Goal: Information Seeking & Learning: Learn about a topic

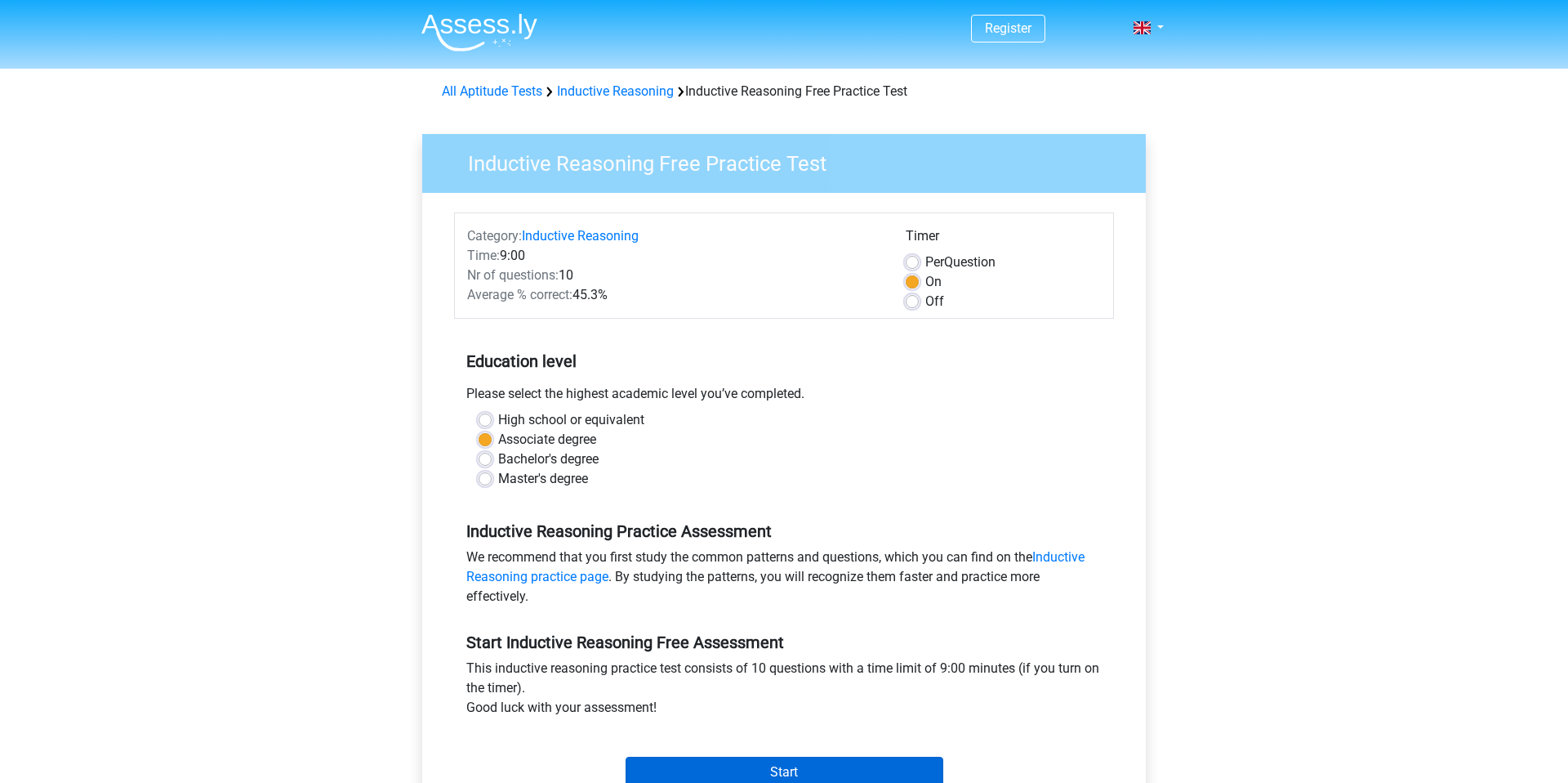
scroll to position [167, 0]
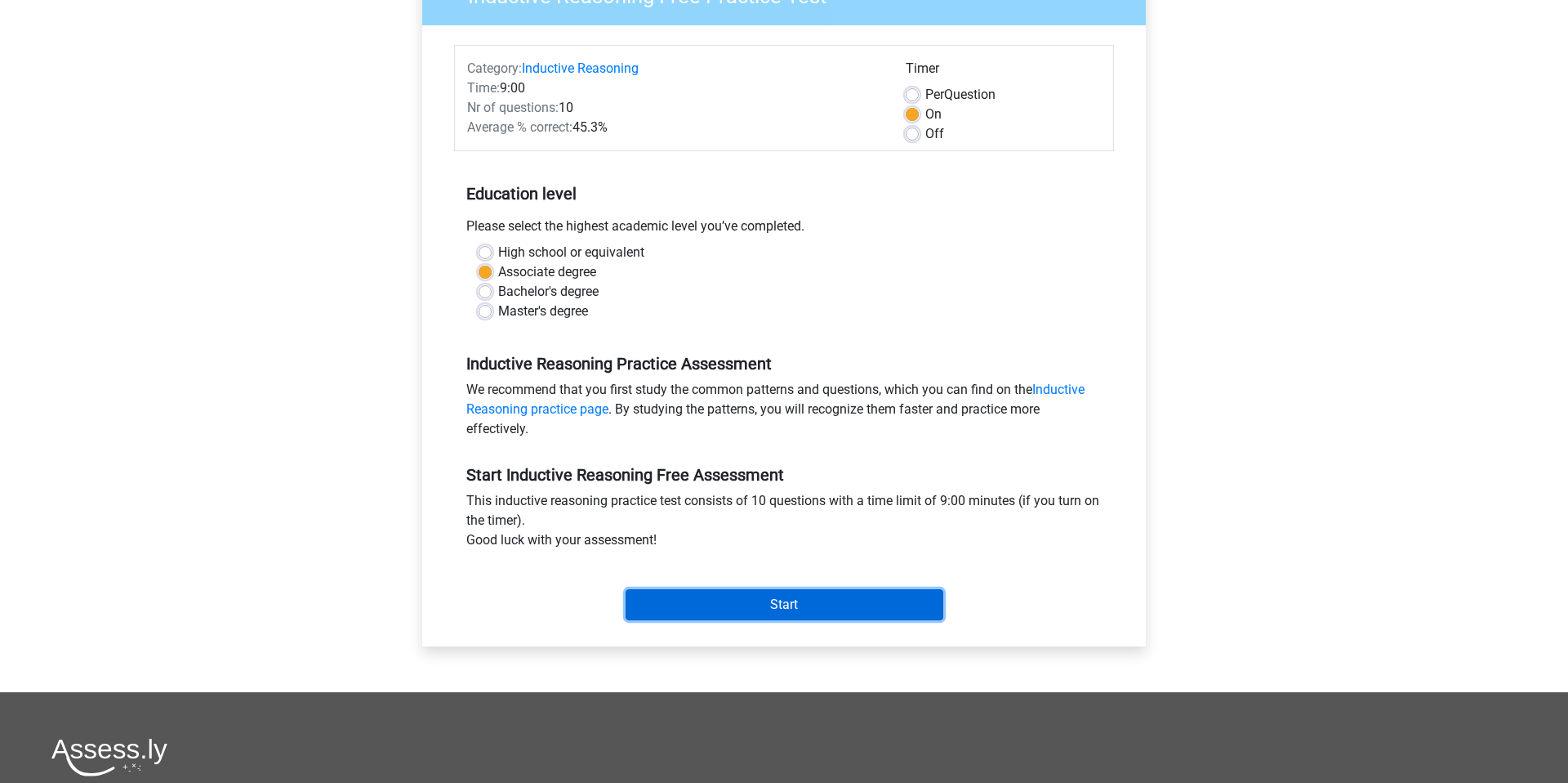
click at [712, 606] on input "Start" at bounding box center [784, 605] width 318 height 31
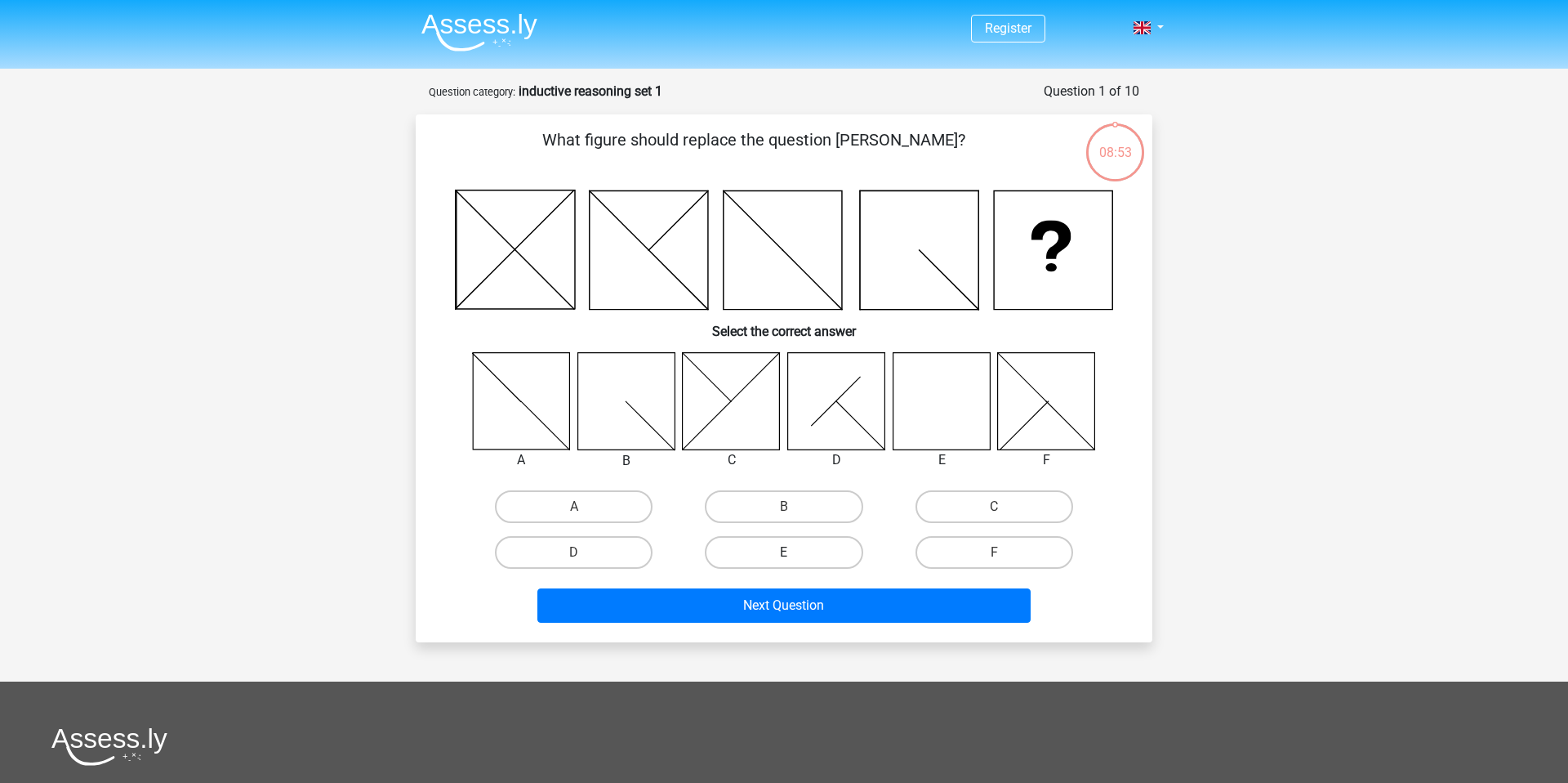
click at [801, 545] on label "E" at bounding box center [784, 552] width 158 height 32
click at [794, 552] on input "E" at bounding box center [789, 557] width 11 height 11
radio input "true"
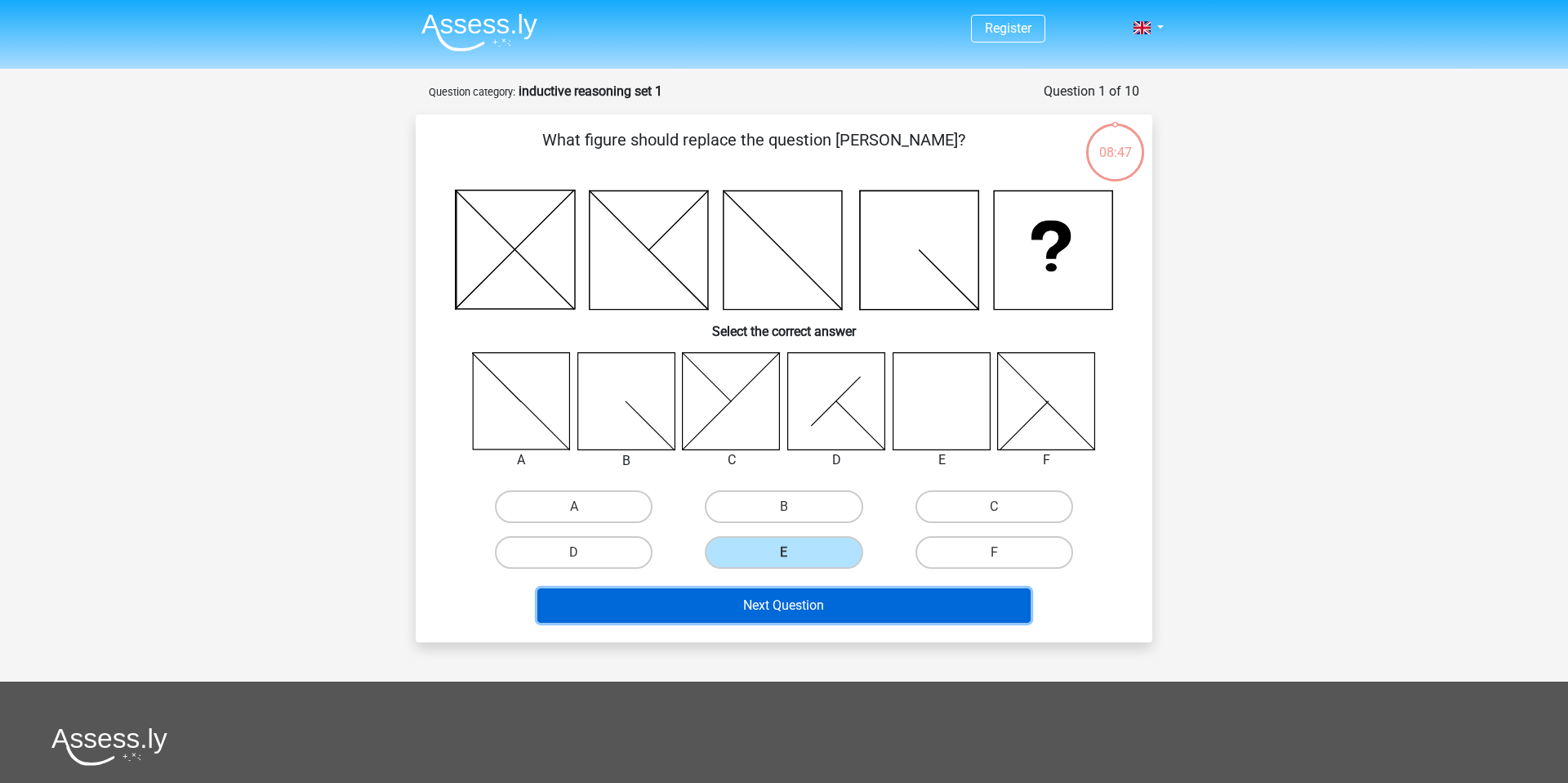
click at [851, 612] on button "Next Question" at bounding box center [784, 605] width 494 height 34
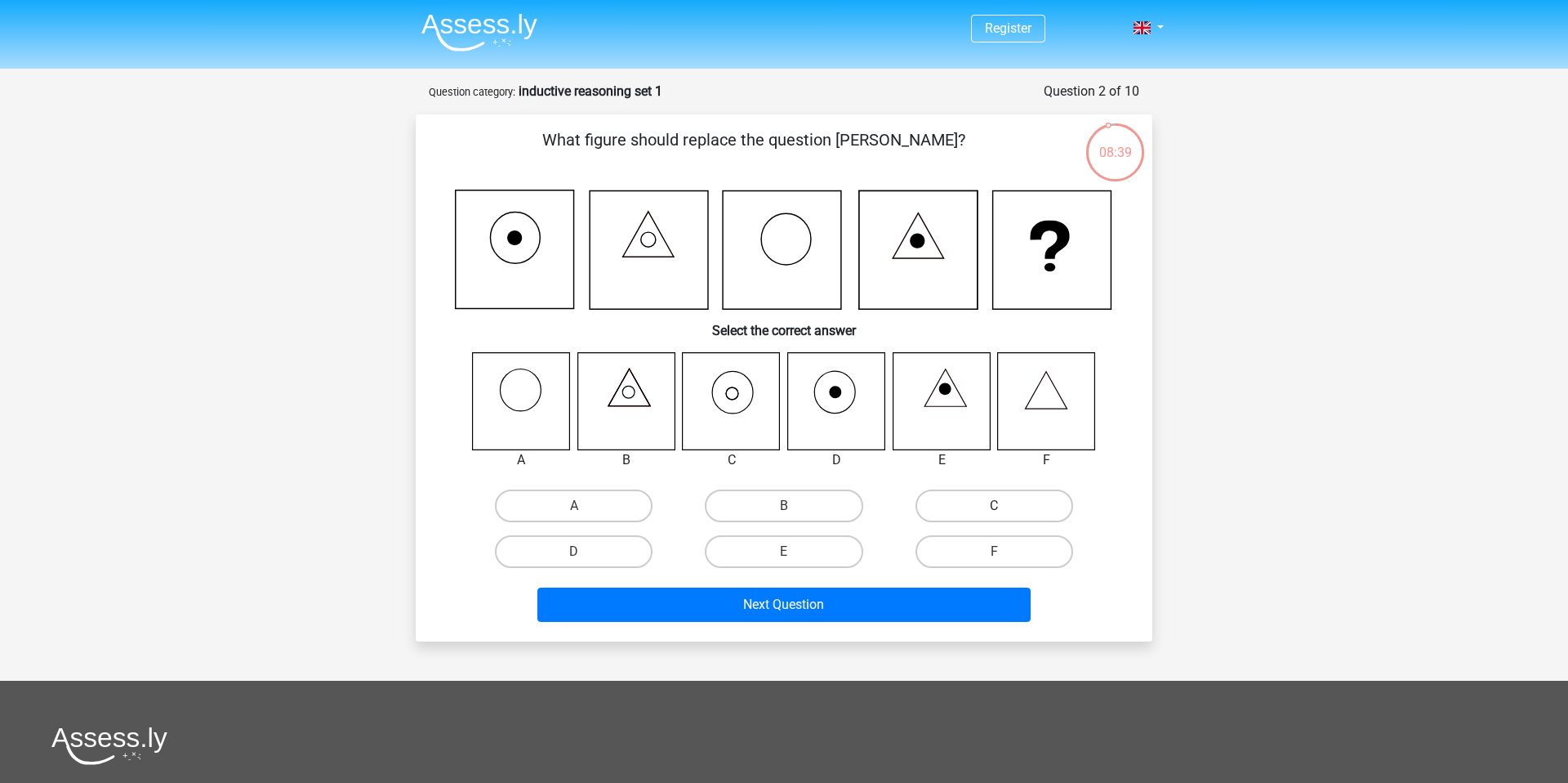
click at [1007, 500] on label "C" at bounding box center [995, 505] width 158 height 32
click at [1005, 506] on input "C" at bounding box center [999, 511] width 11 height 11
radio input "true"
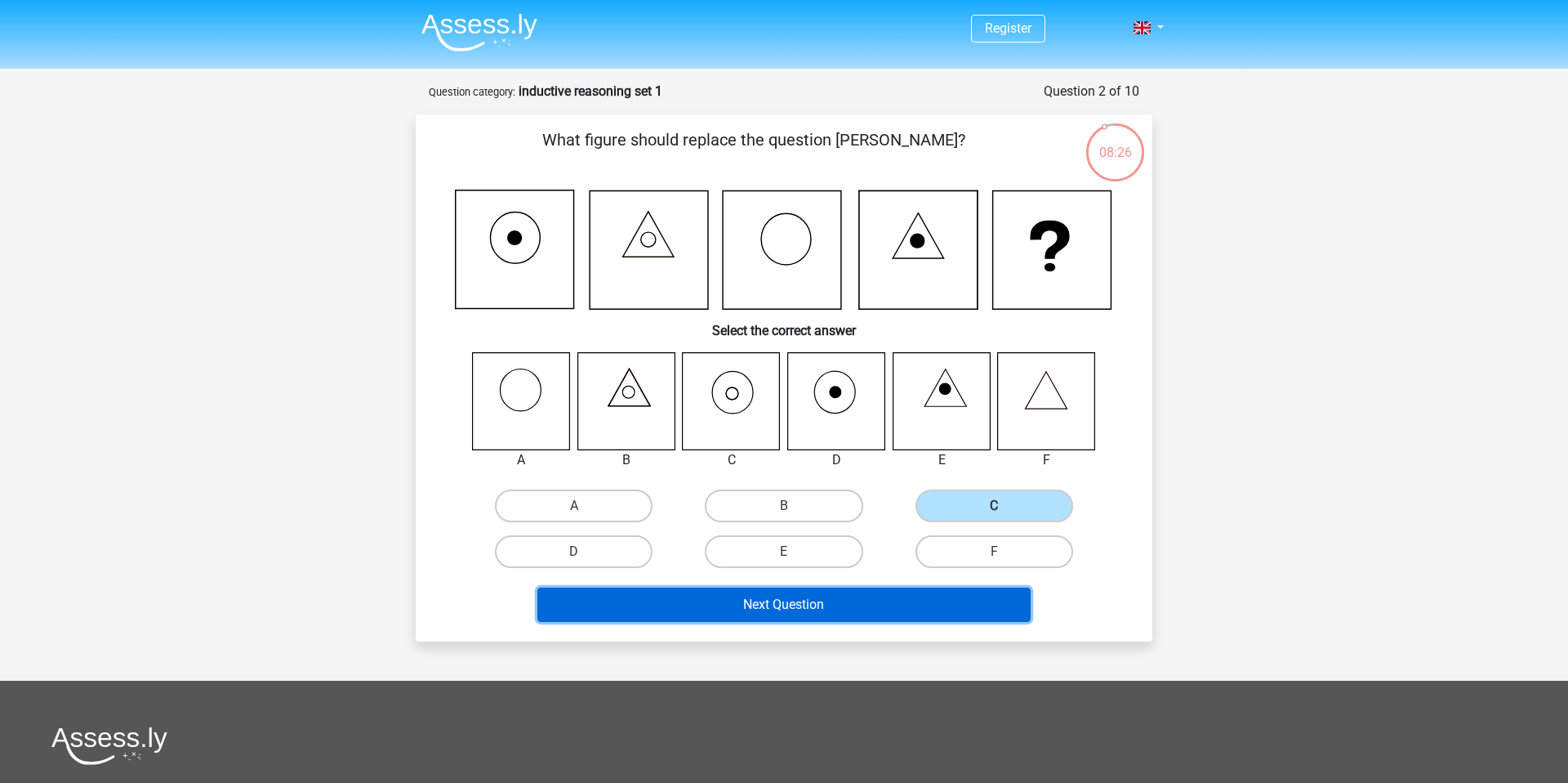
click at [901, 603] on button "Next Question" at bounding box center [784, 604] width 494 height 34
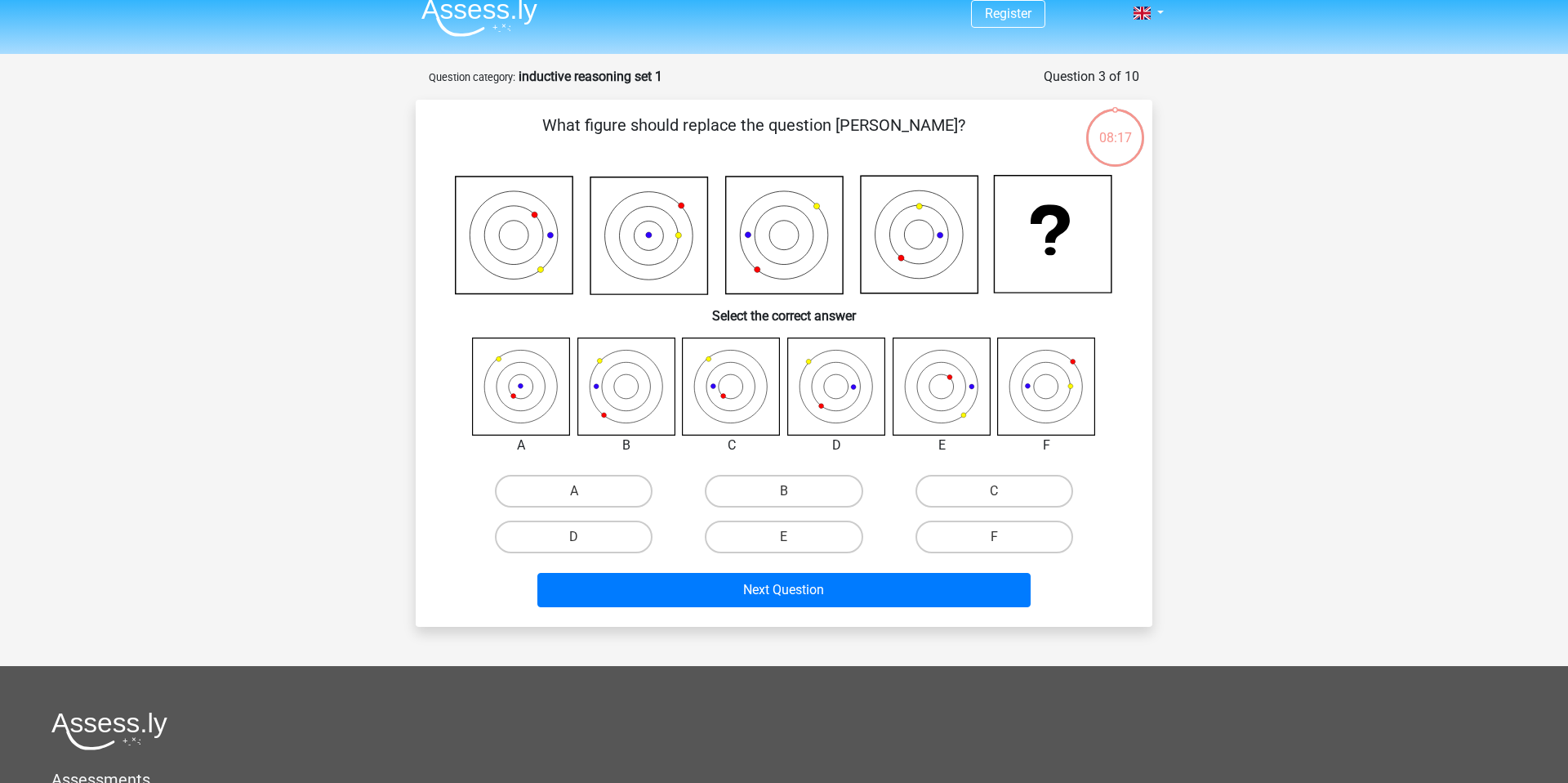
scroll to position [7, 0]
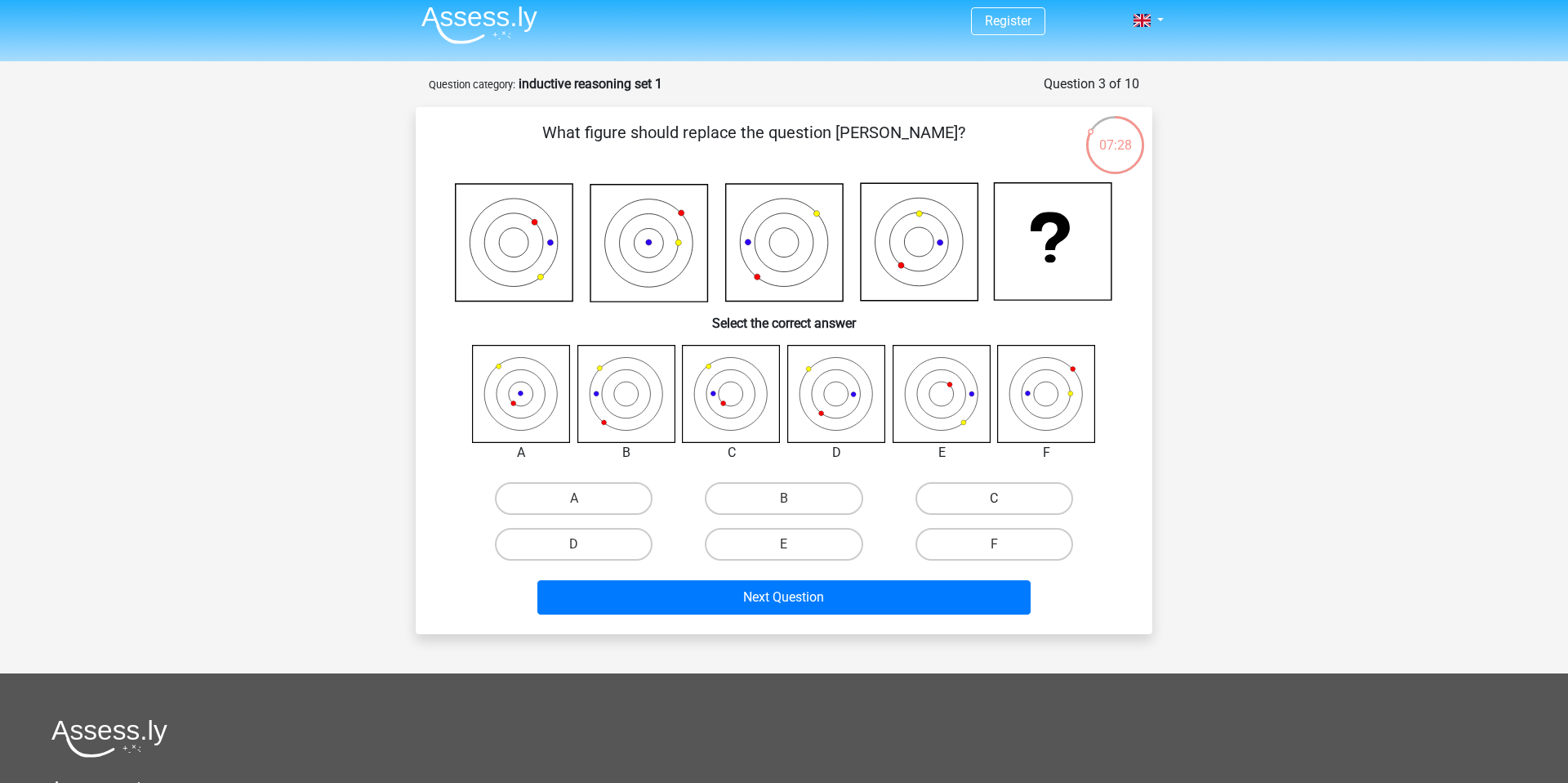
click at [970, 507] on label "C" at bounding box center [995, 497] width 158 height 32
click at [994, 507] on input "C" at bounding box center [999, 503] width 11 height 11
radio input "true"
click at [589, 486] on label "A" at bounding box center [573, 497] width 158 height 32
click at [585, 498] on input "A" at bounding box center [579, 503] width 11 height 11
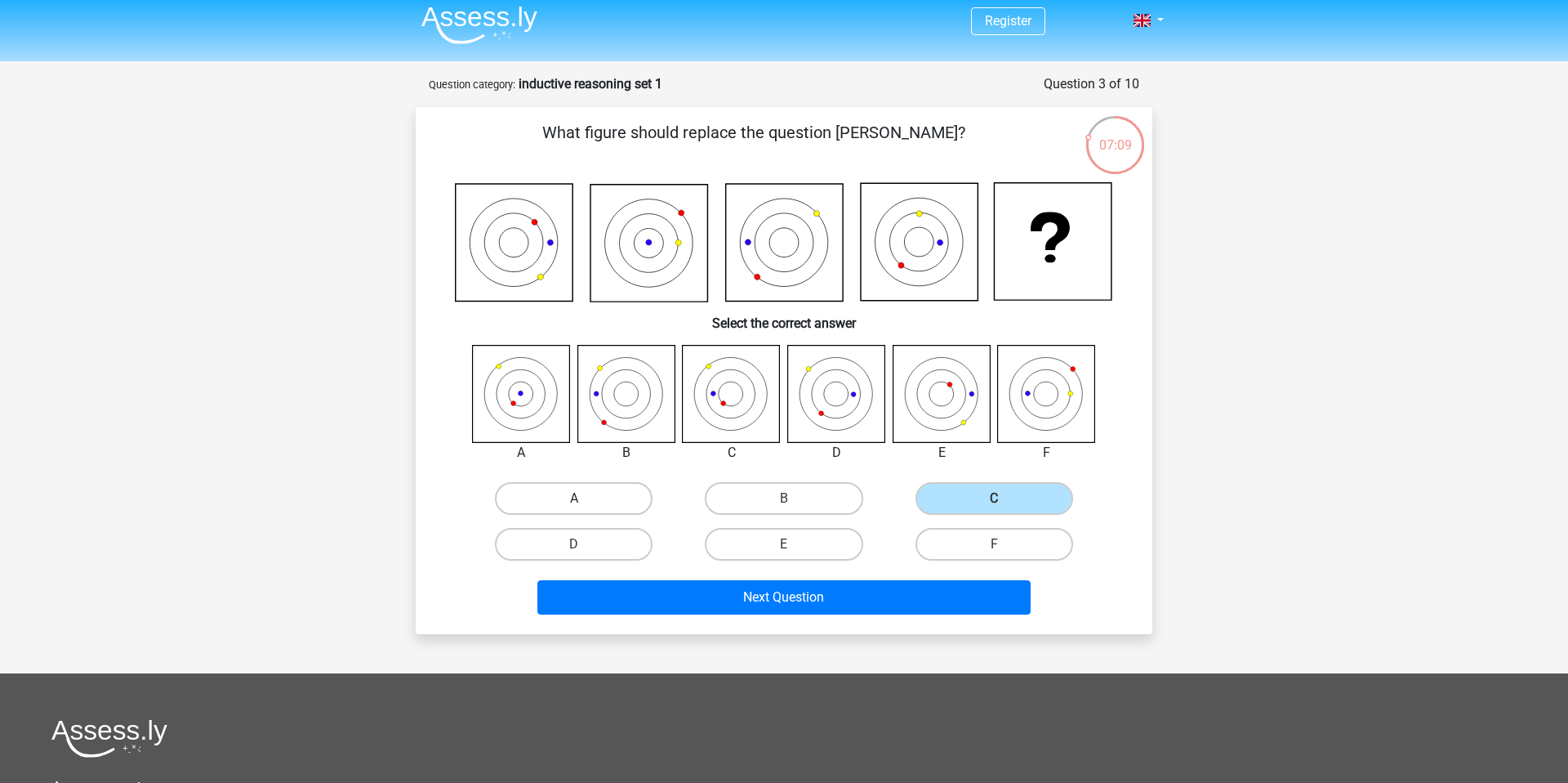
radio input "true"
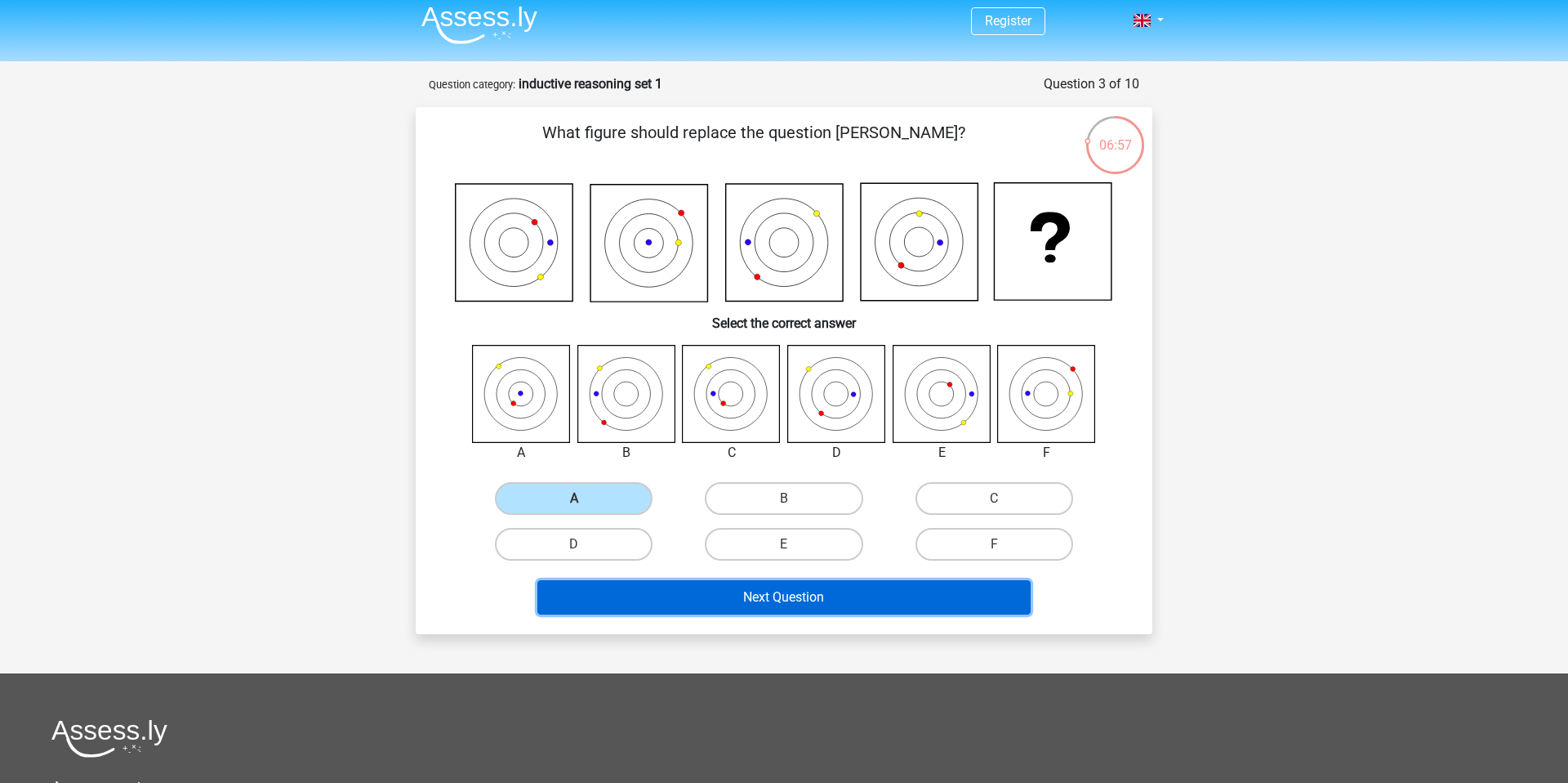
click at [673, 600] on button "Next Question" at bounding box center [784, 597] width 494 height 34
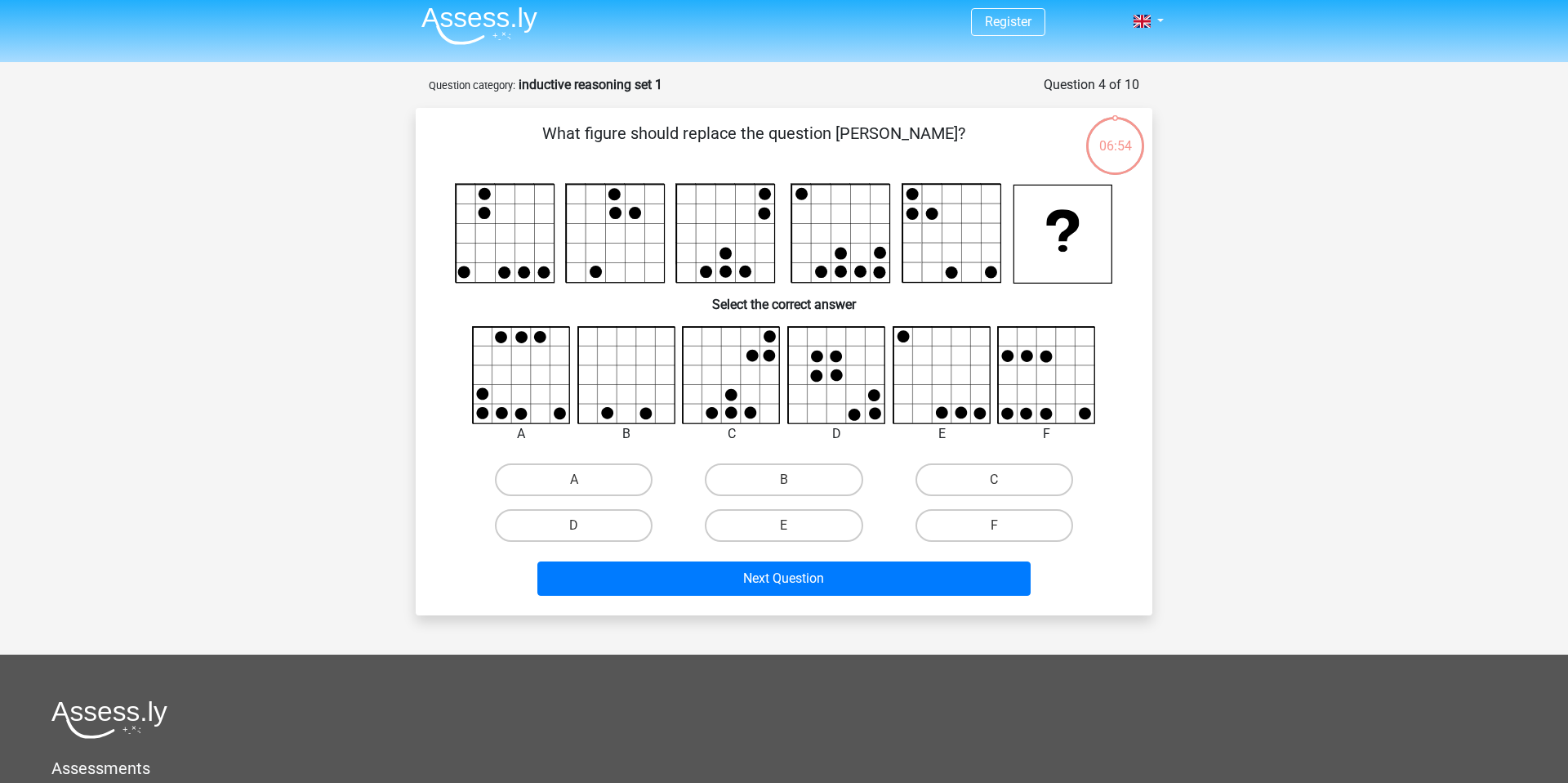
scroll to position [4, 0]
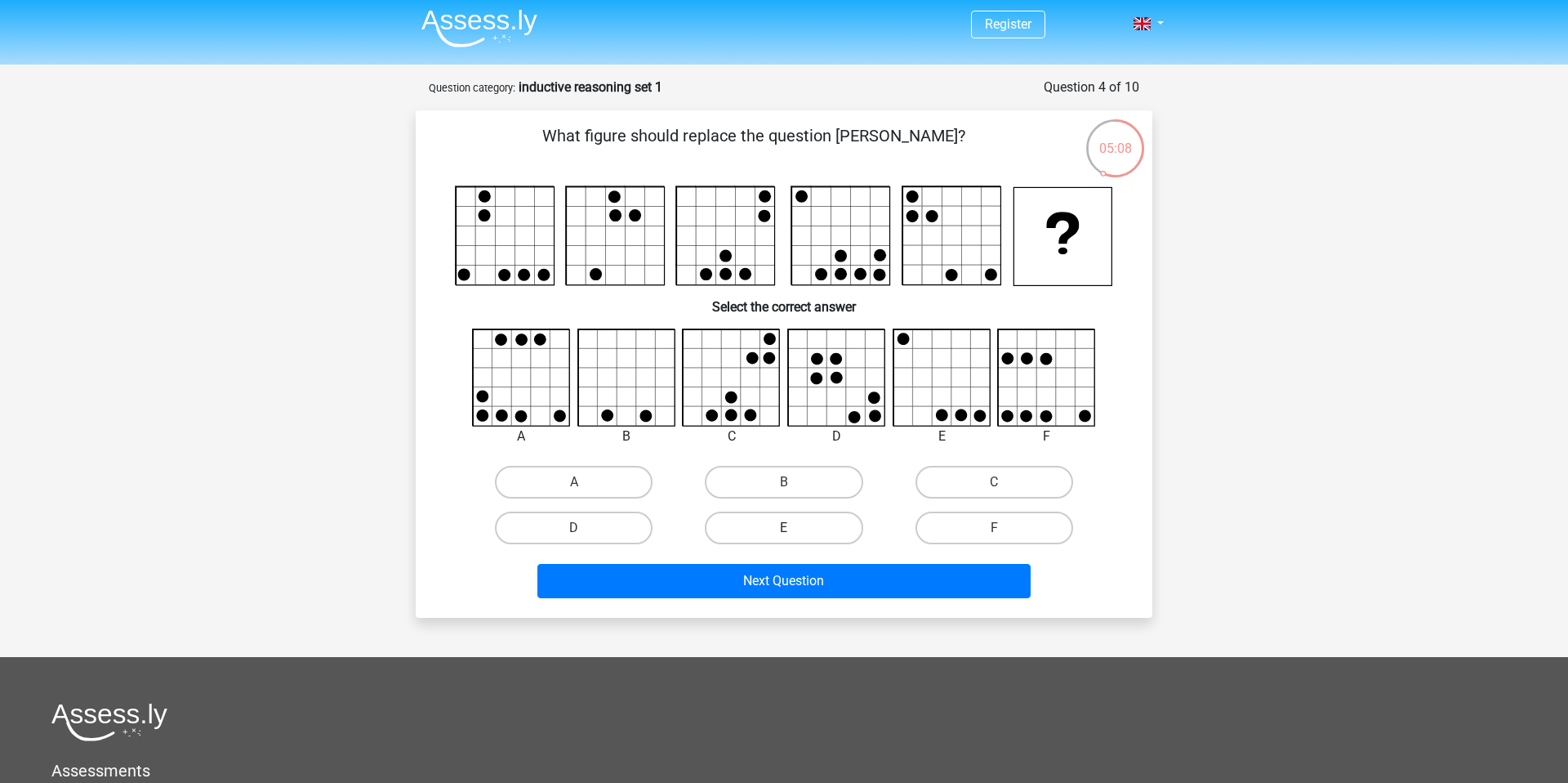
click at [830, 530] on label "E" at bounding box center [784, 527] width 158 height 32
click at [794, 530] on input "E" at bounding box center [789, 533] width 11 height 11
radio input "true"
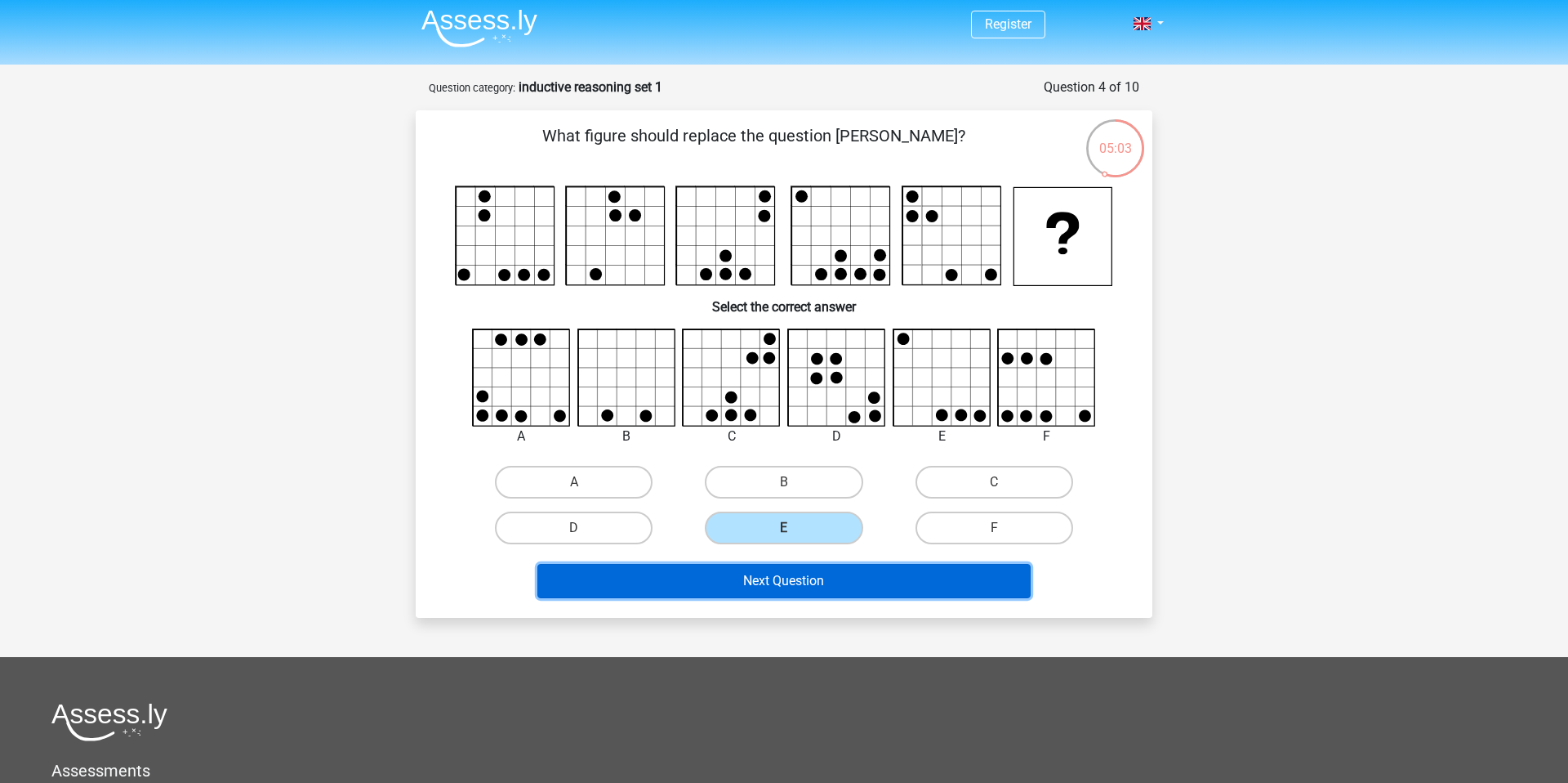
click at [1015, 584] on button "Next Question" at bounding box center [784, 580] width 494 height 34
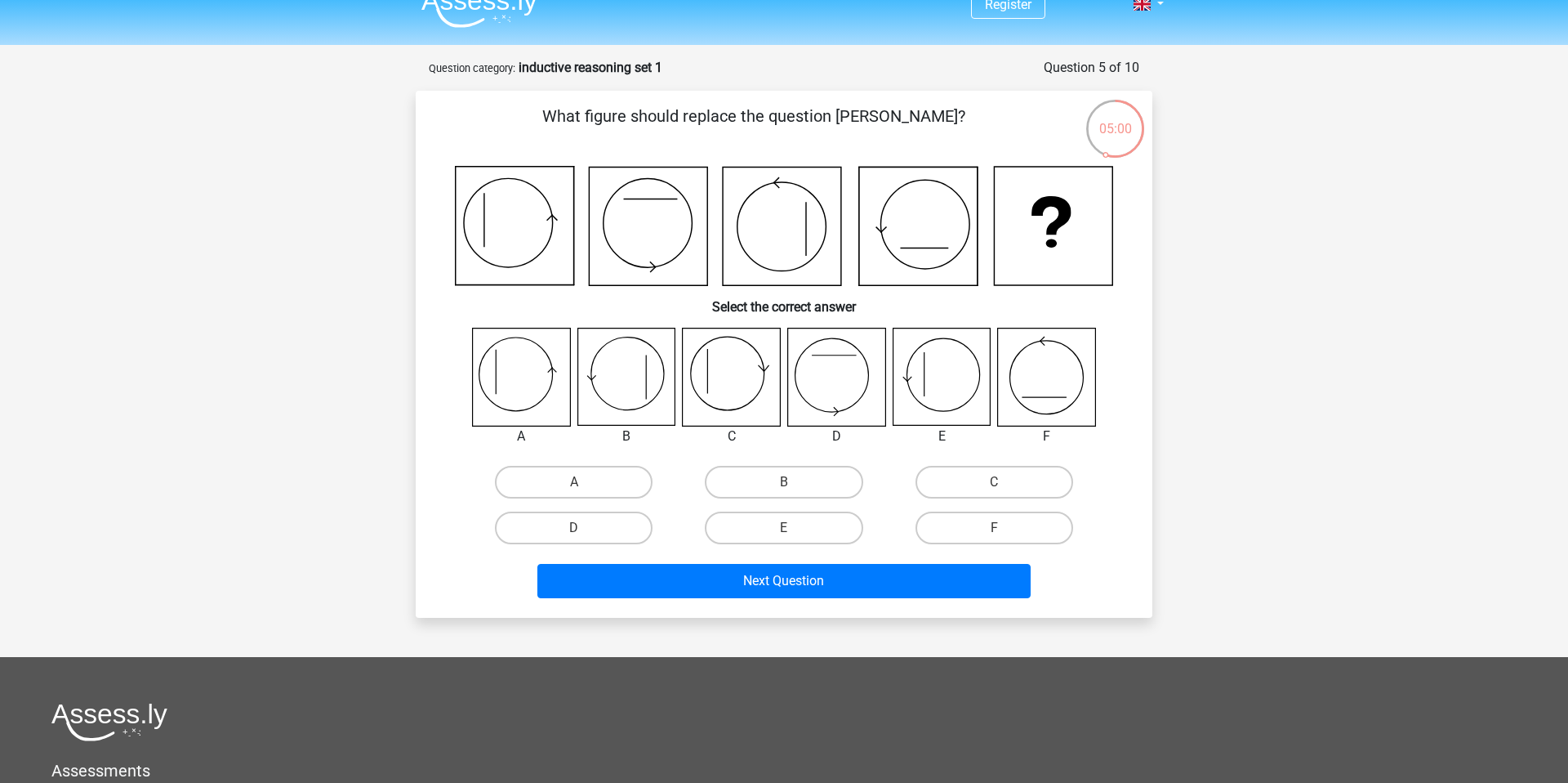
scroll to position [18, 0]
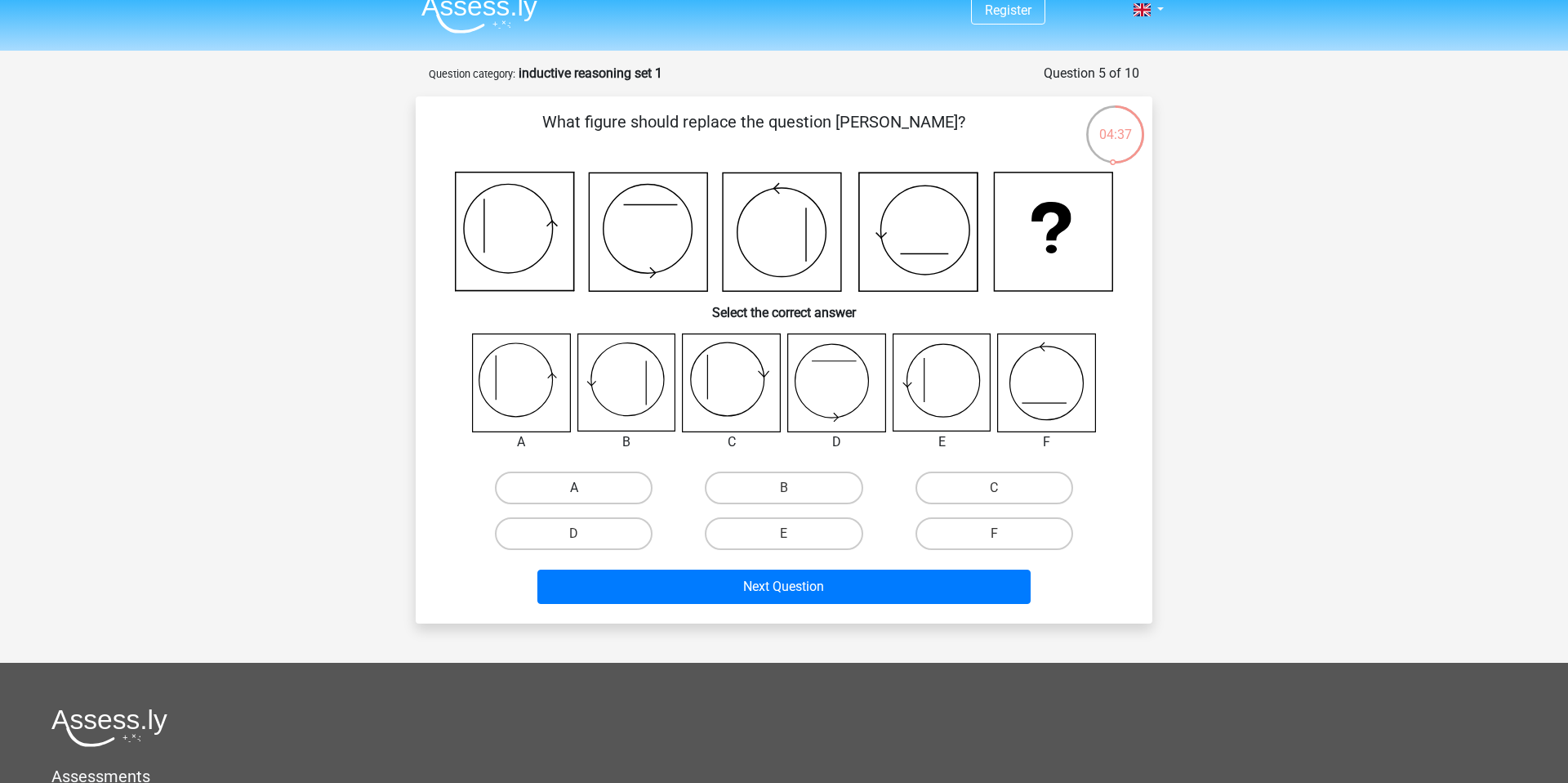
click at [609, 483] on label "A" at bounding box center [573, 488] width 158 height 32
click at [585, 488] on input "A" at bounding box center [579, 492] width 11 height 11
radio input "true"
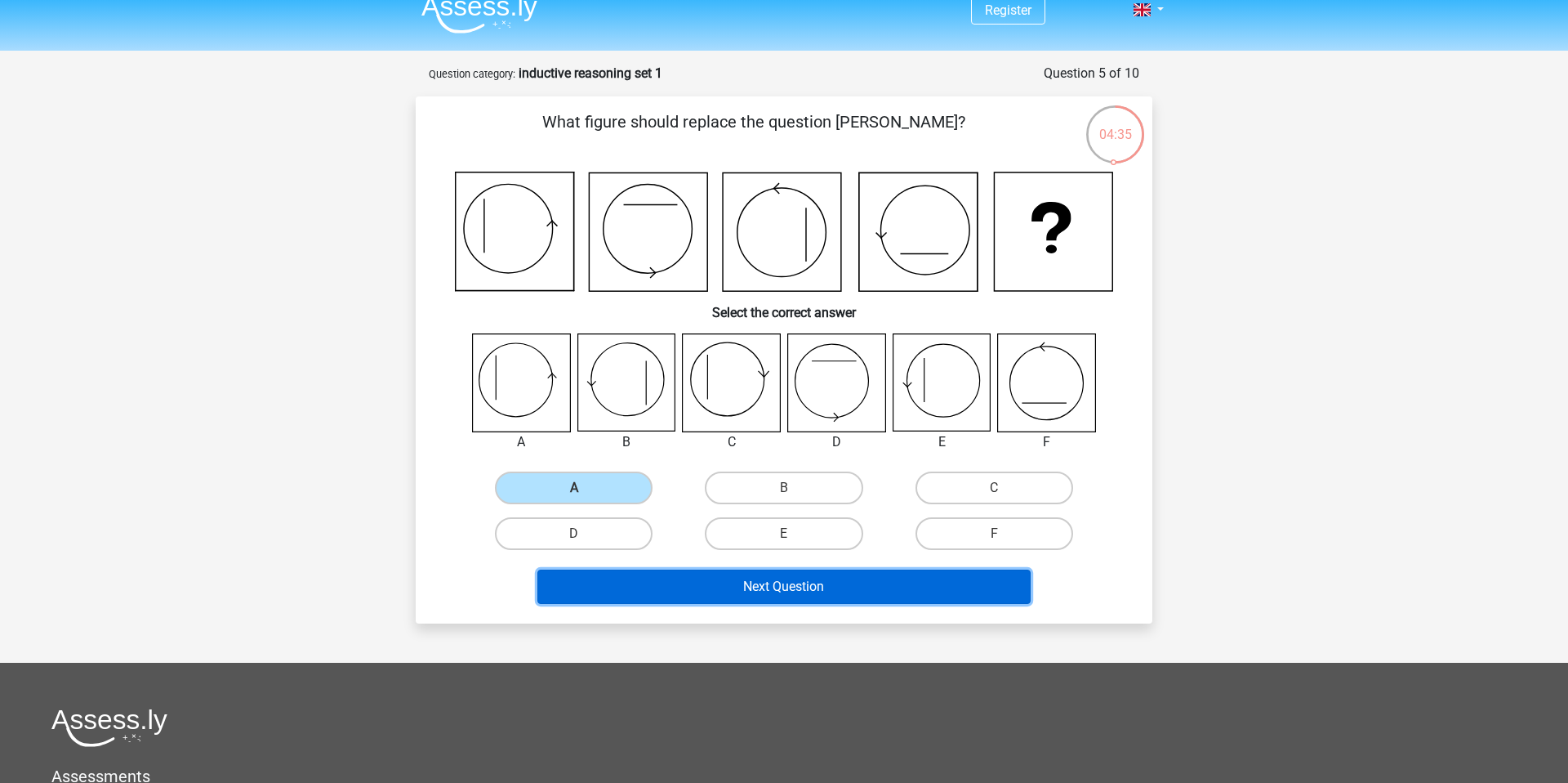
click at [791, 591] on button "Next Question" at bounding box center [784, 586] width 494 height 34
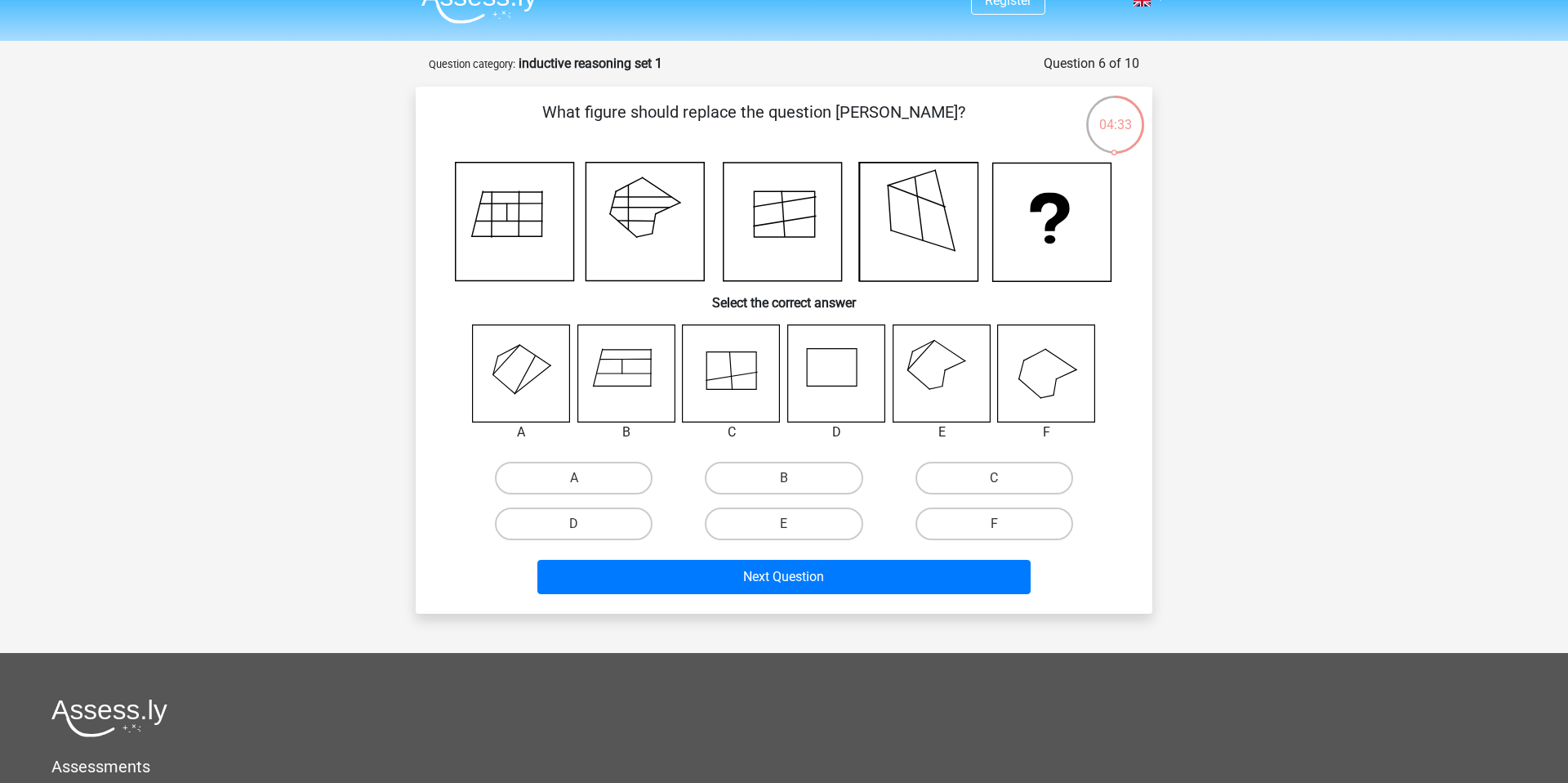
scroll to position [26, 0]
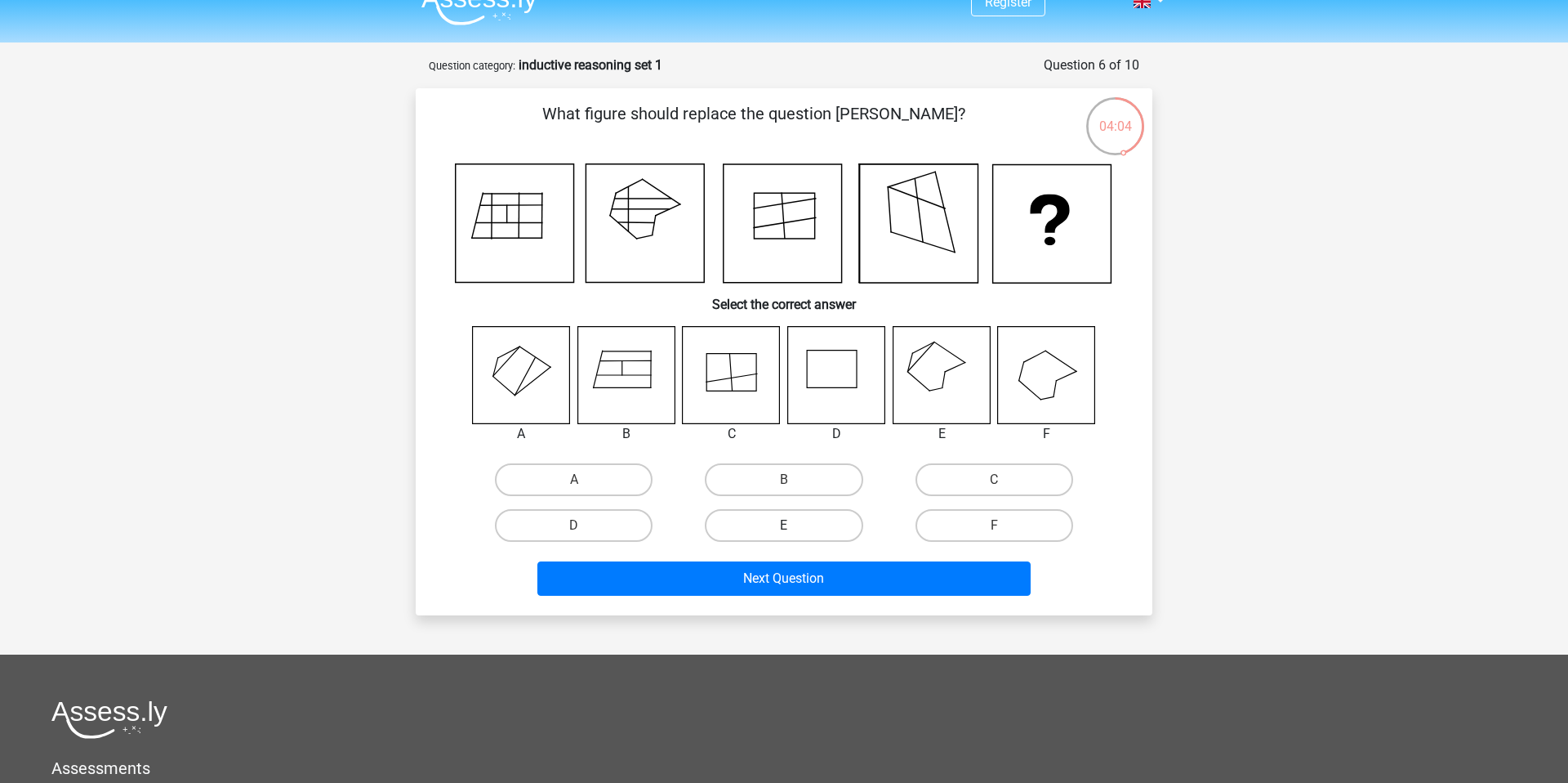
click at [771, 520] on label "E" at bounding box center [784, 525] width 158 height 32
click at [784, 526] on input "E" at bounding box center [789, 531] width 11 height 11
radio input "true"
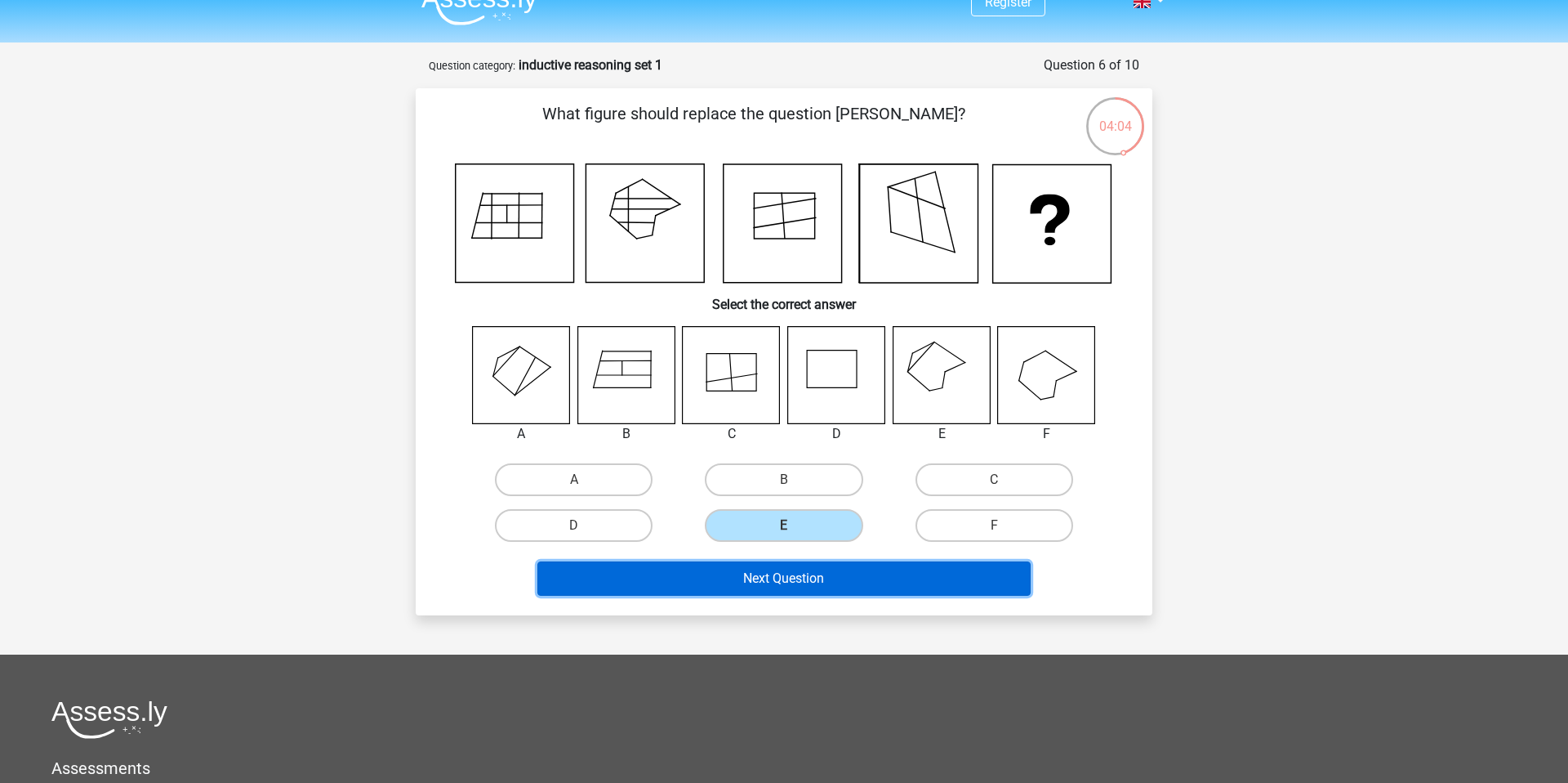
click at [765, 576] on button "Next Question" at bounding box center [784, 578] width 494 height 34
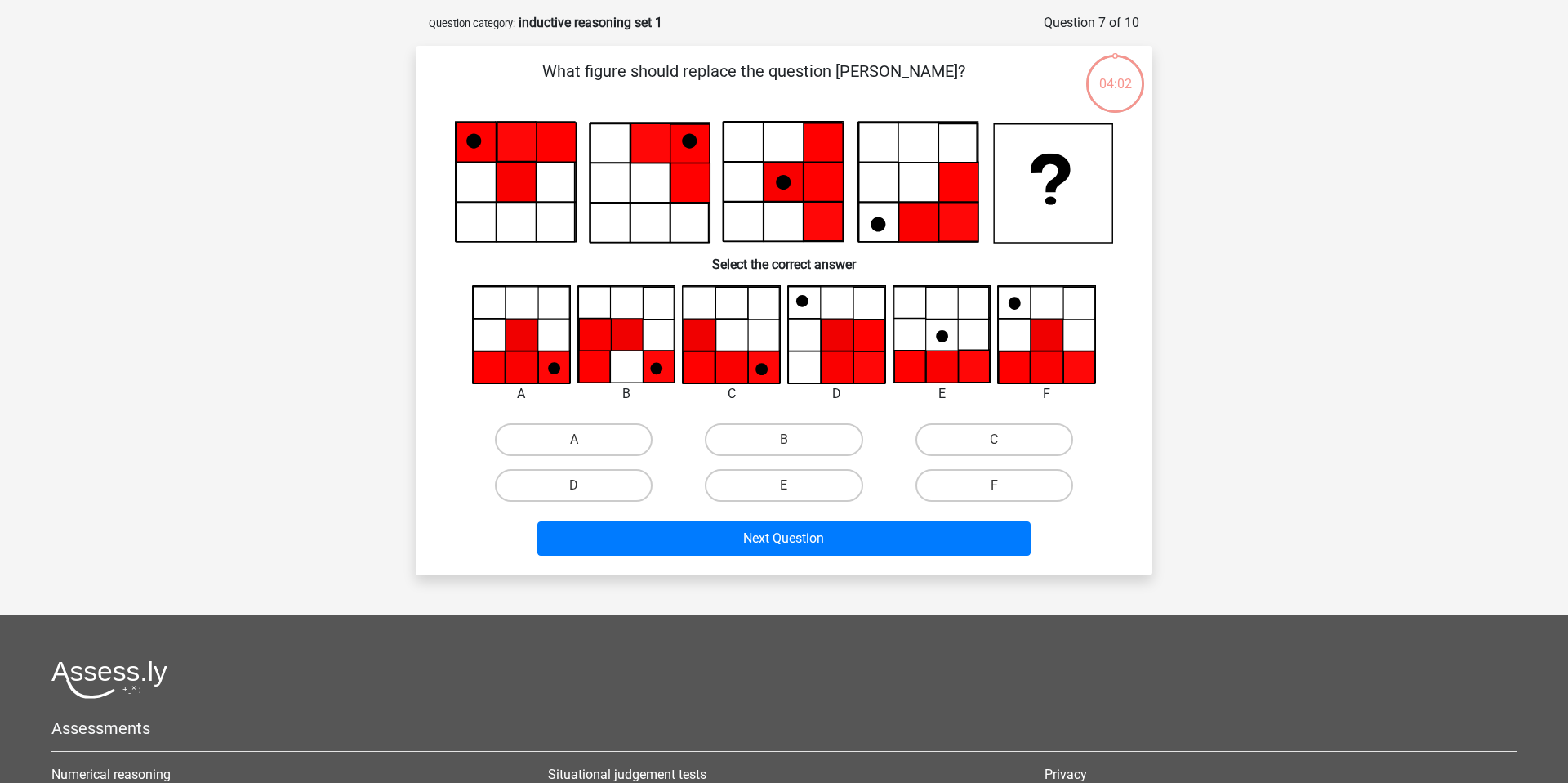
scroll to position [82, 0]
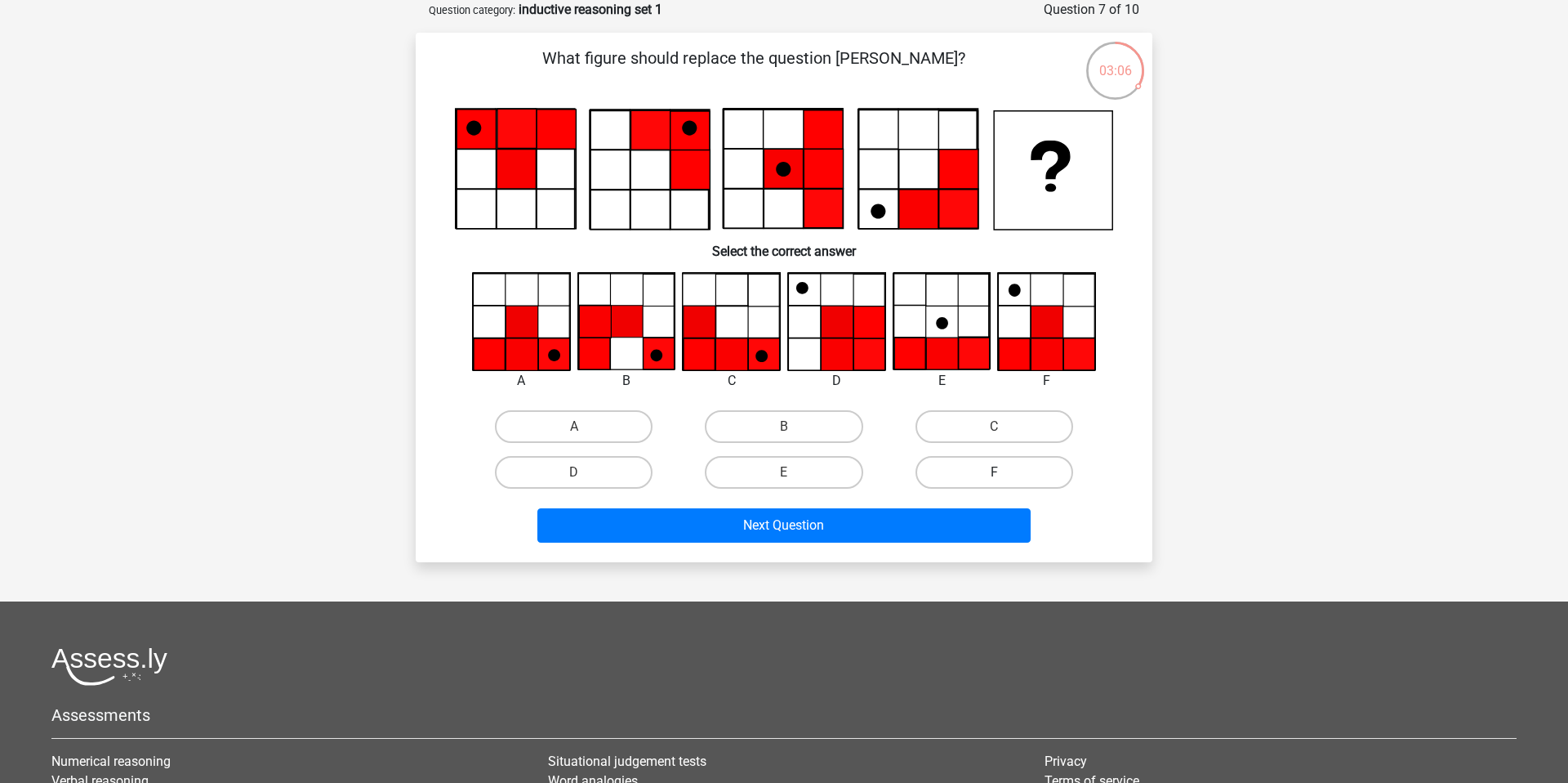
click at [976, 476] on label "F" at bounding box center [995, 472] width 158 height 32
click at [994, 476] on input "F" at bounding box center [999, 478] width 11 height 11
radio input "true"
click at [560, 424] on label "A" at bounding box center [573, 426] width 158 height 32
click at [574, 426] on input "A" at bounding box center [579, 431] width 11 height 11
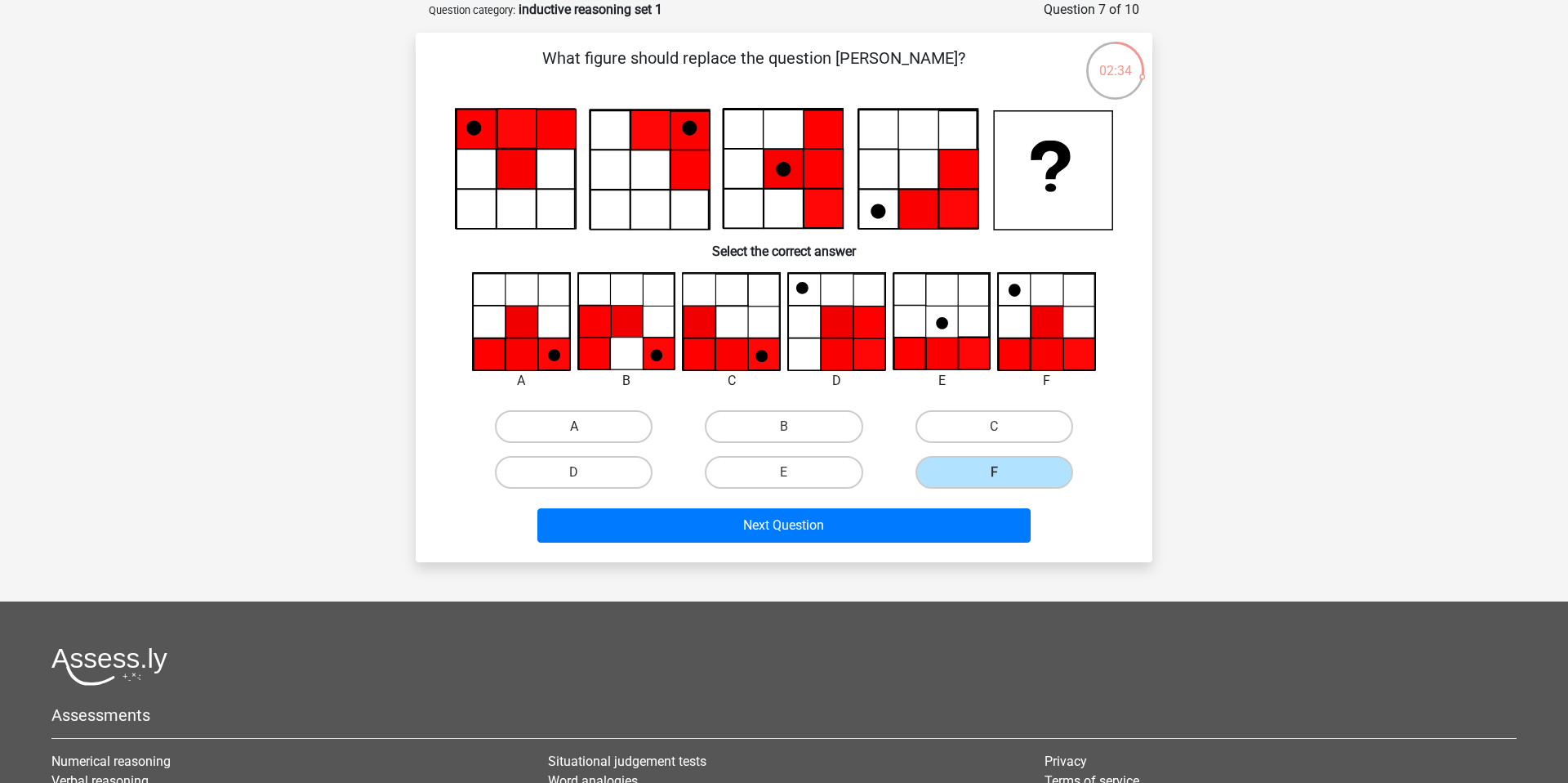
radio input "true"
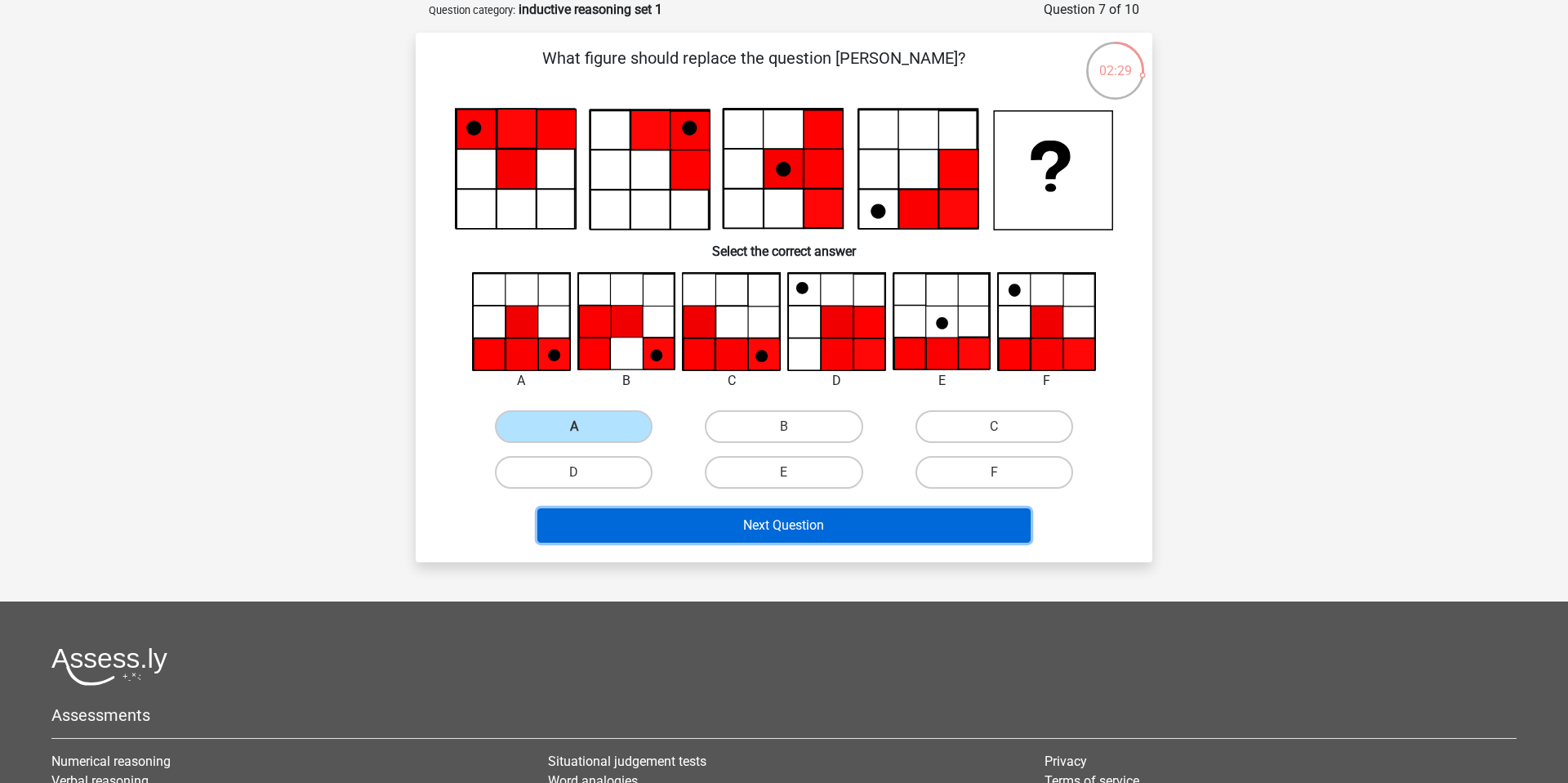
click at [828, 526] on button "Next Question" at bounding box center [784, 525] width 494 height 34
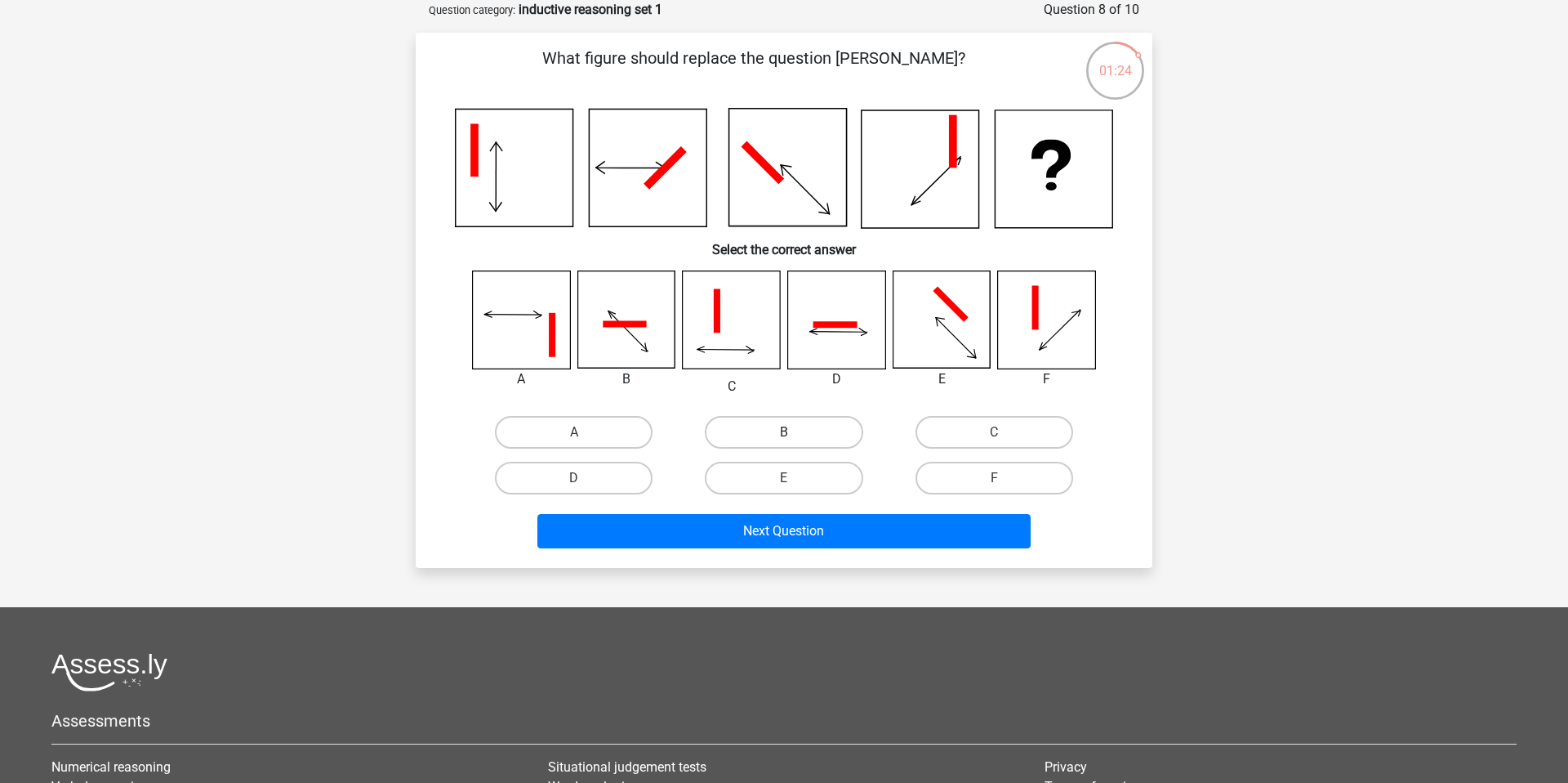
click at [803, 428] on label "B" at bounding box center [784, 431] width 158 height 32
click at [794, 432] on input "B" at bounding box center [789, 437] width 11 height 11
radio input "true"
click at [812, 465] on label "E" at bounding box center [784, 478] width 158 height 32
click at [794, 478] on input "E" at bounding box center [789, 483] width 11 height 11
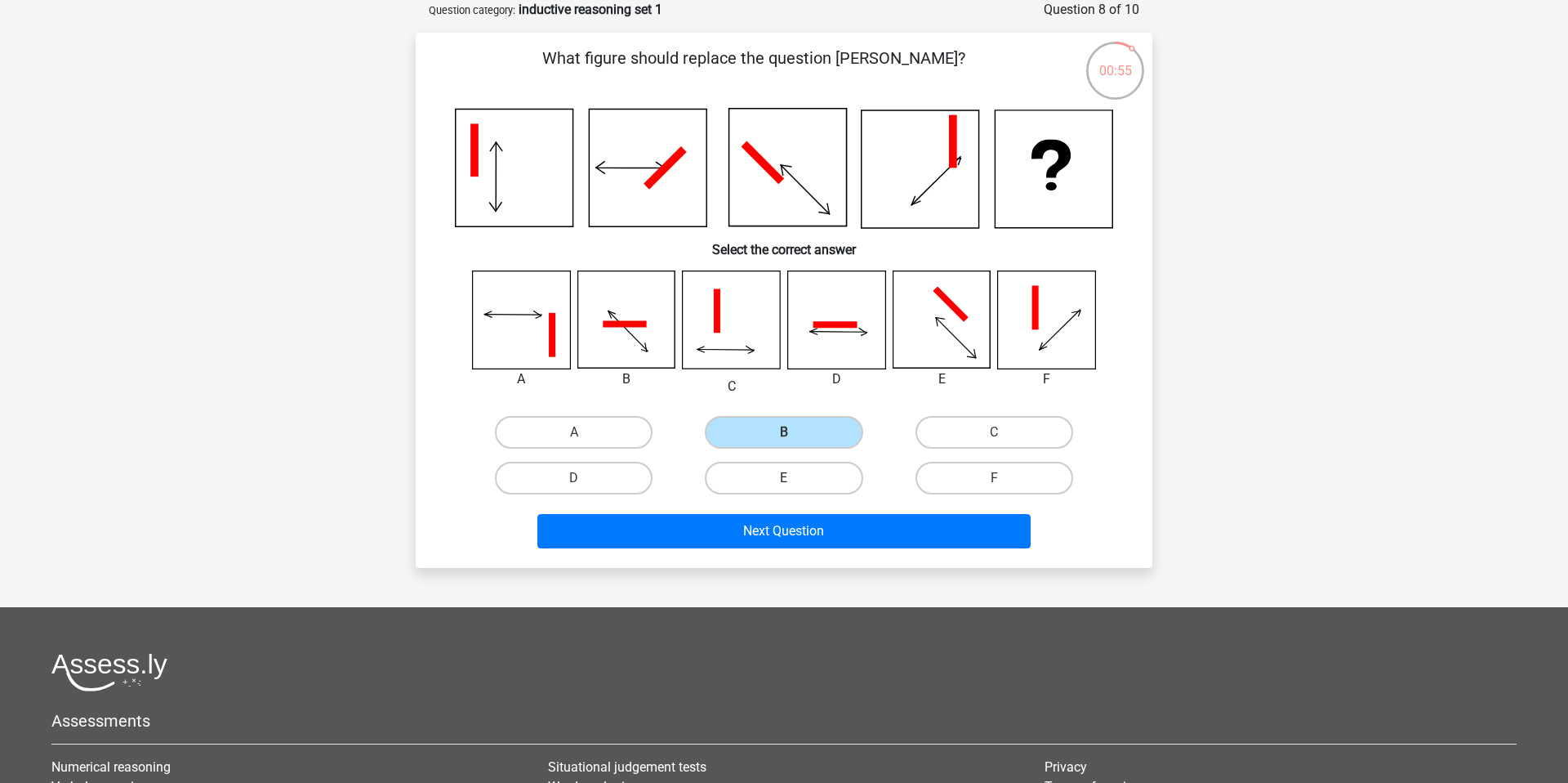
radio input "true"
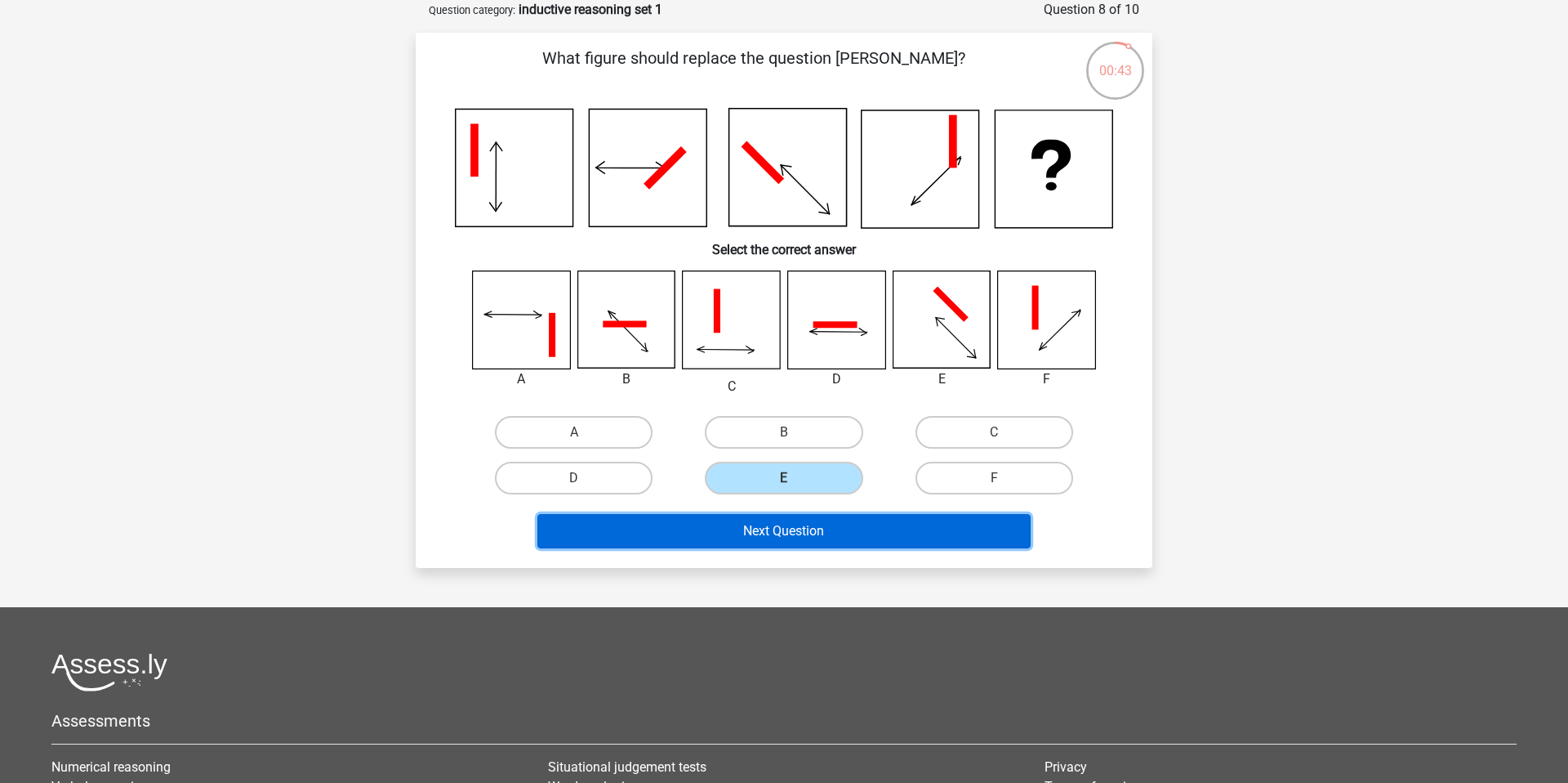
click at [907, 537] on button "Next Question" at bounding box center [784, 531] width 494 height 34
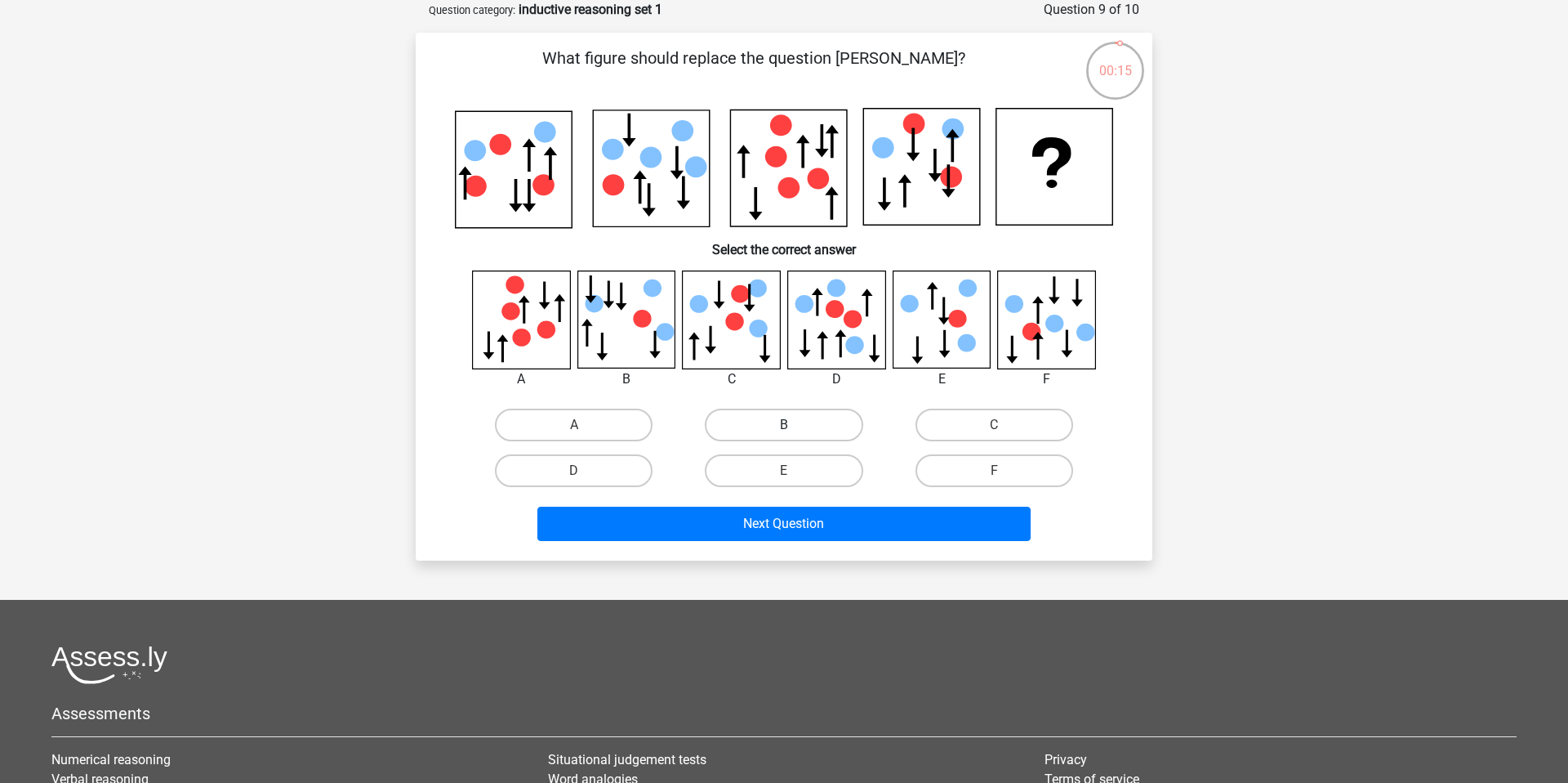
click at [766, 424] on label "B" at bounding box center [784, 425] width 158 height 32
click at [784, 425] on input "B" at bounding box center [789, 430] width 11 height 11
radio input "true"
click at [762, 497] on div "Next Question" at bounding box center [784, 520] width 684 height 54
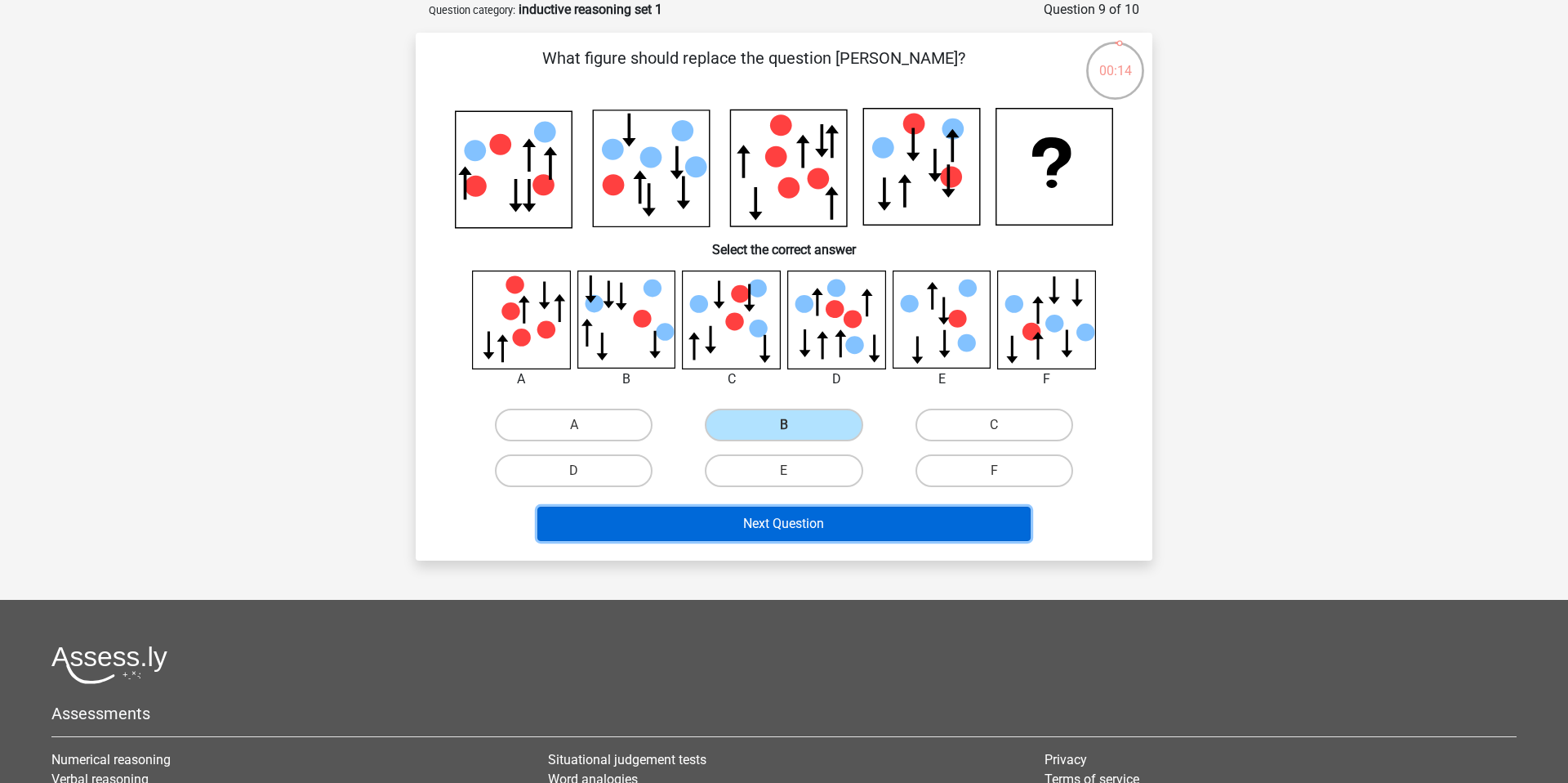
click at [774, 521] on button "Next Question" at bounding box center [784, 523] width 494 height 34
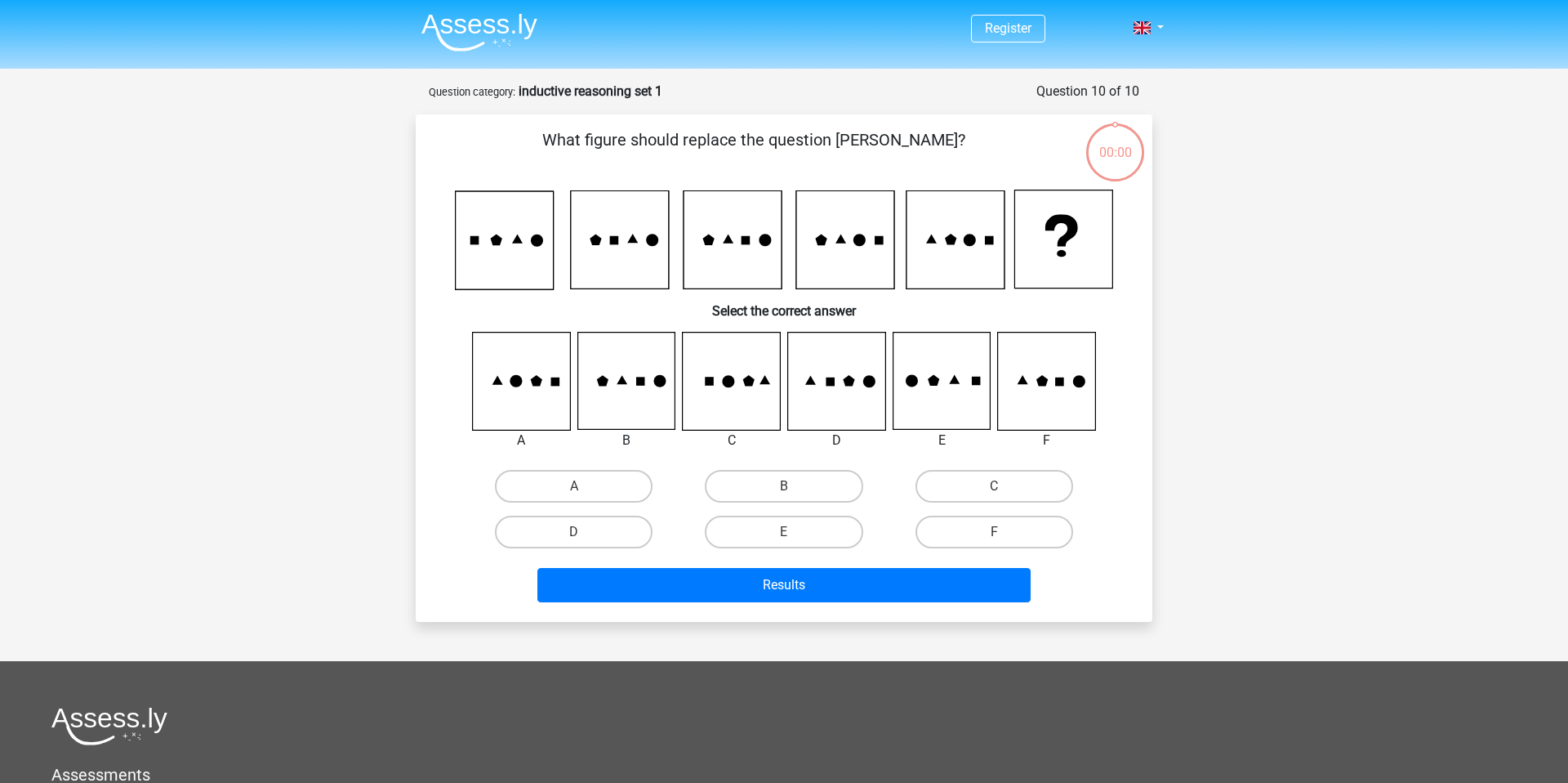
scroll to position [82, 0]
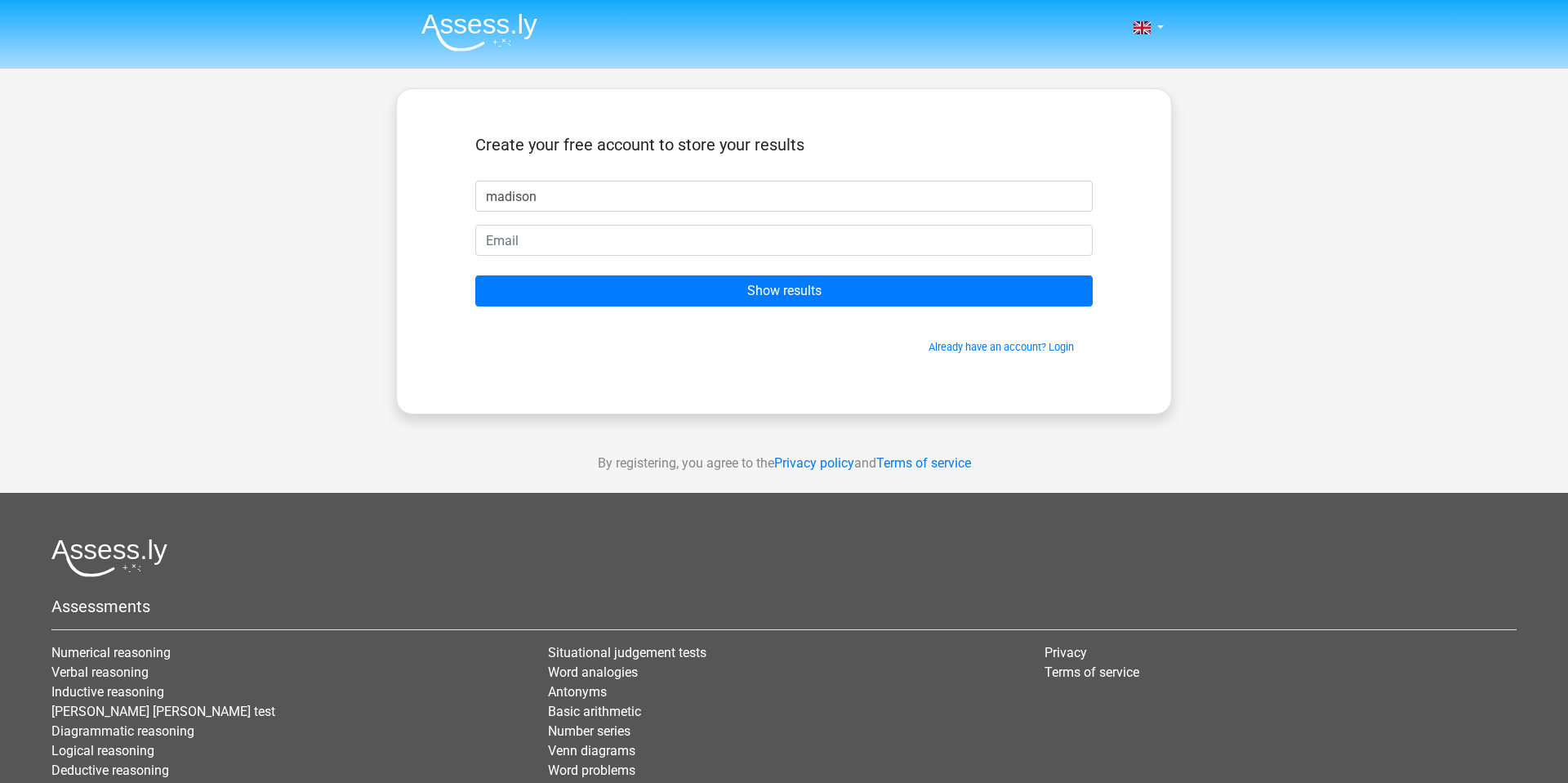
type input "madison"
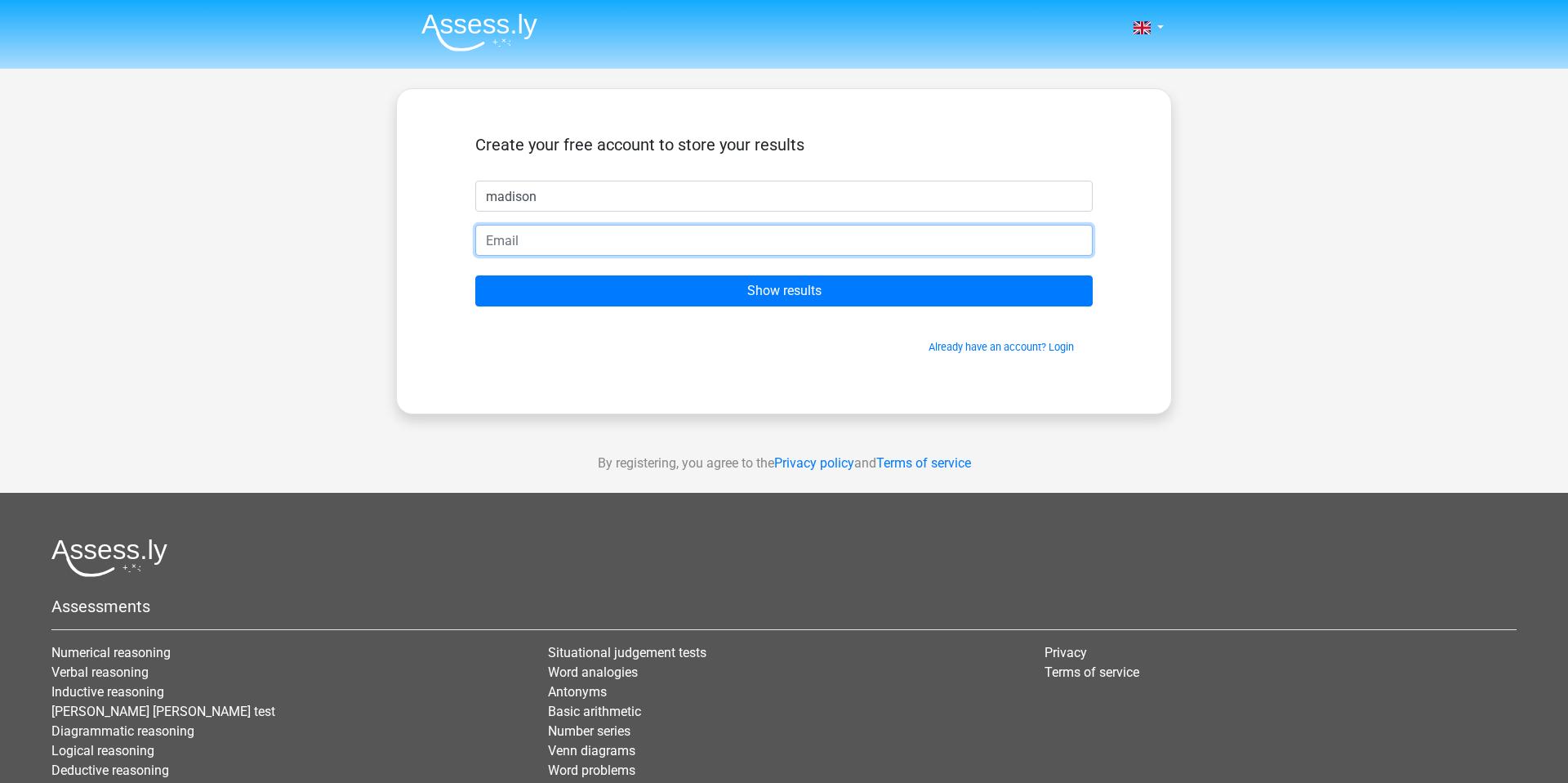
click at [916, 231] on input "email" at bounding box center [784, 240] width 617 height 31
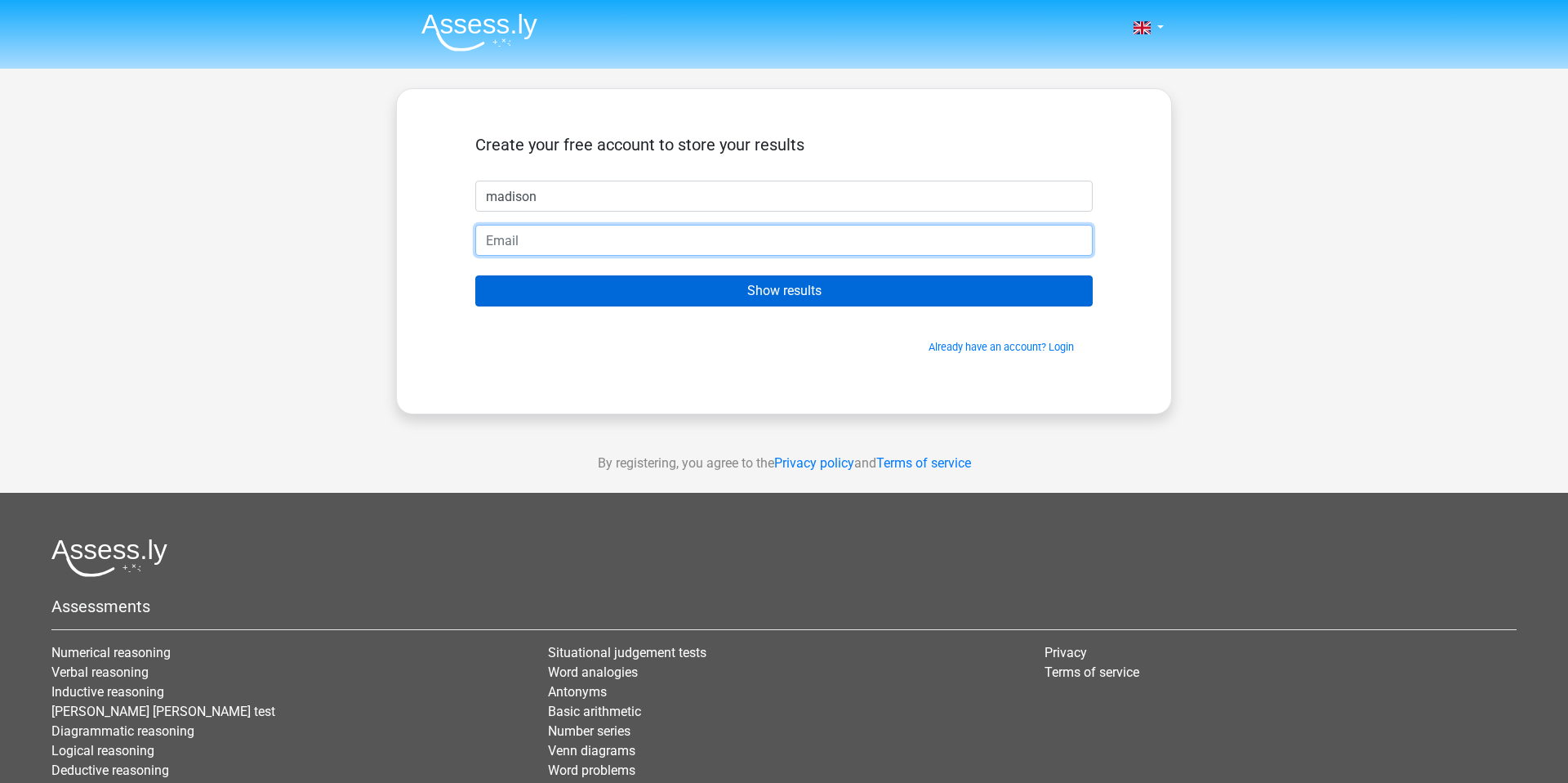
type input "[EMAIL_ADDRESS][DOMAIN_NAME]"
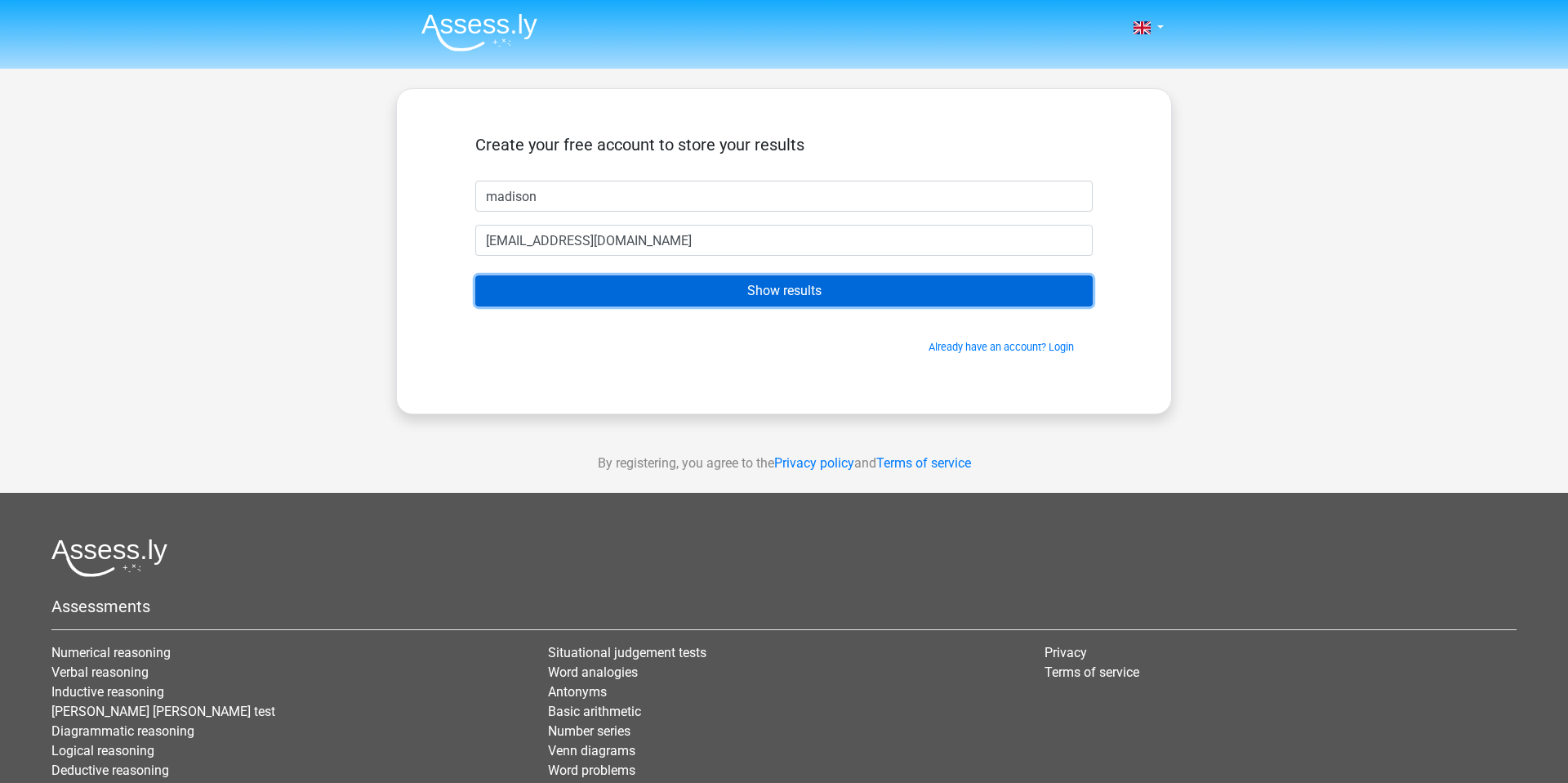
click at [673, 286] on input "Show results" at bounding box center [784, 291] width 617 height 31
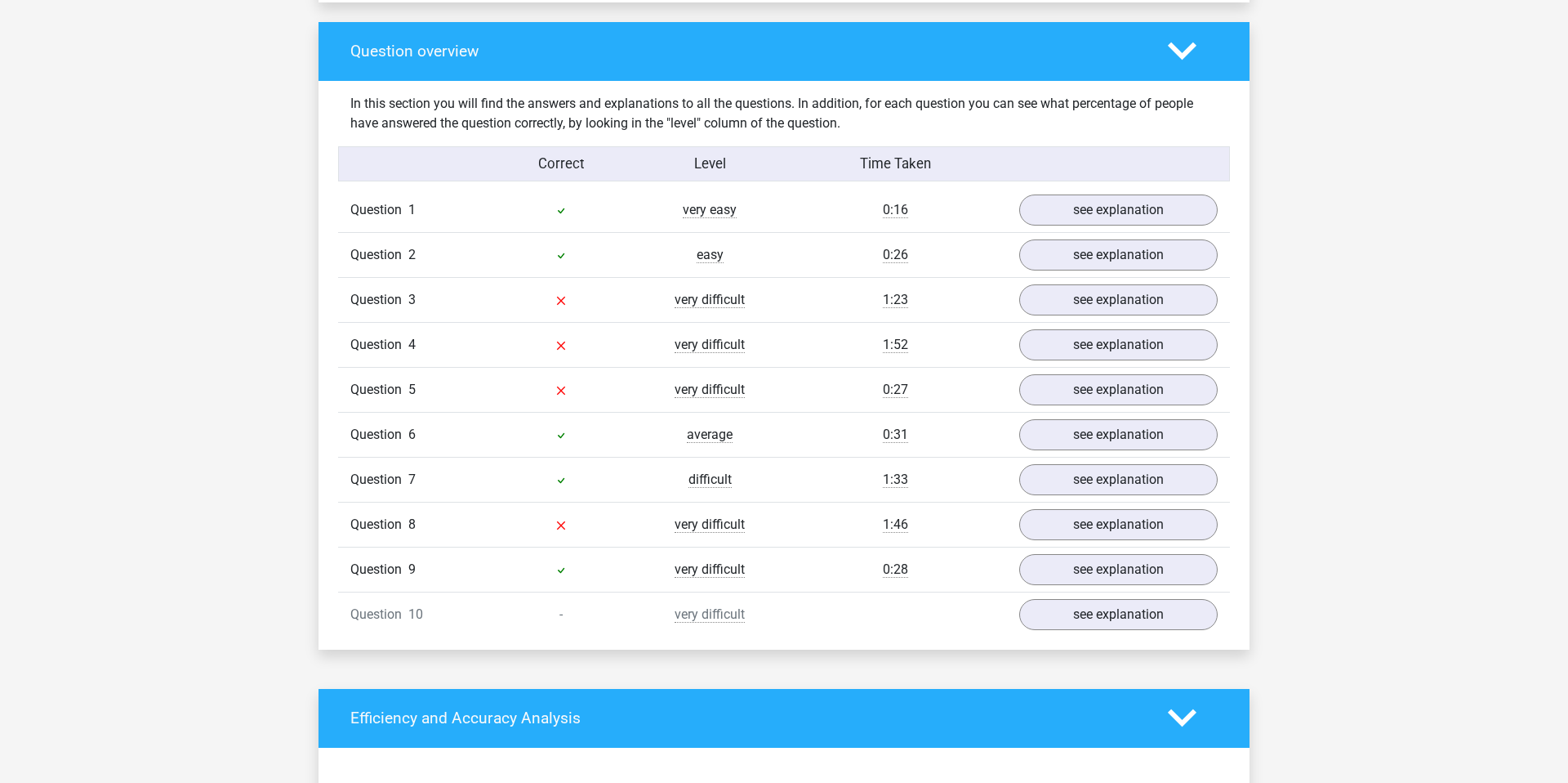
scroll to position [1192, 0]
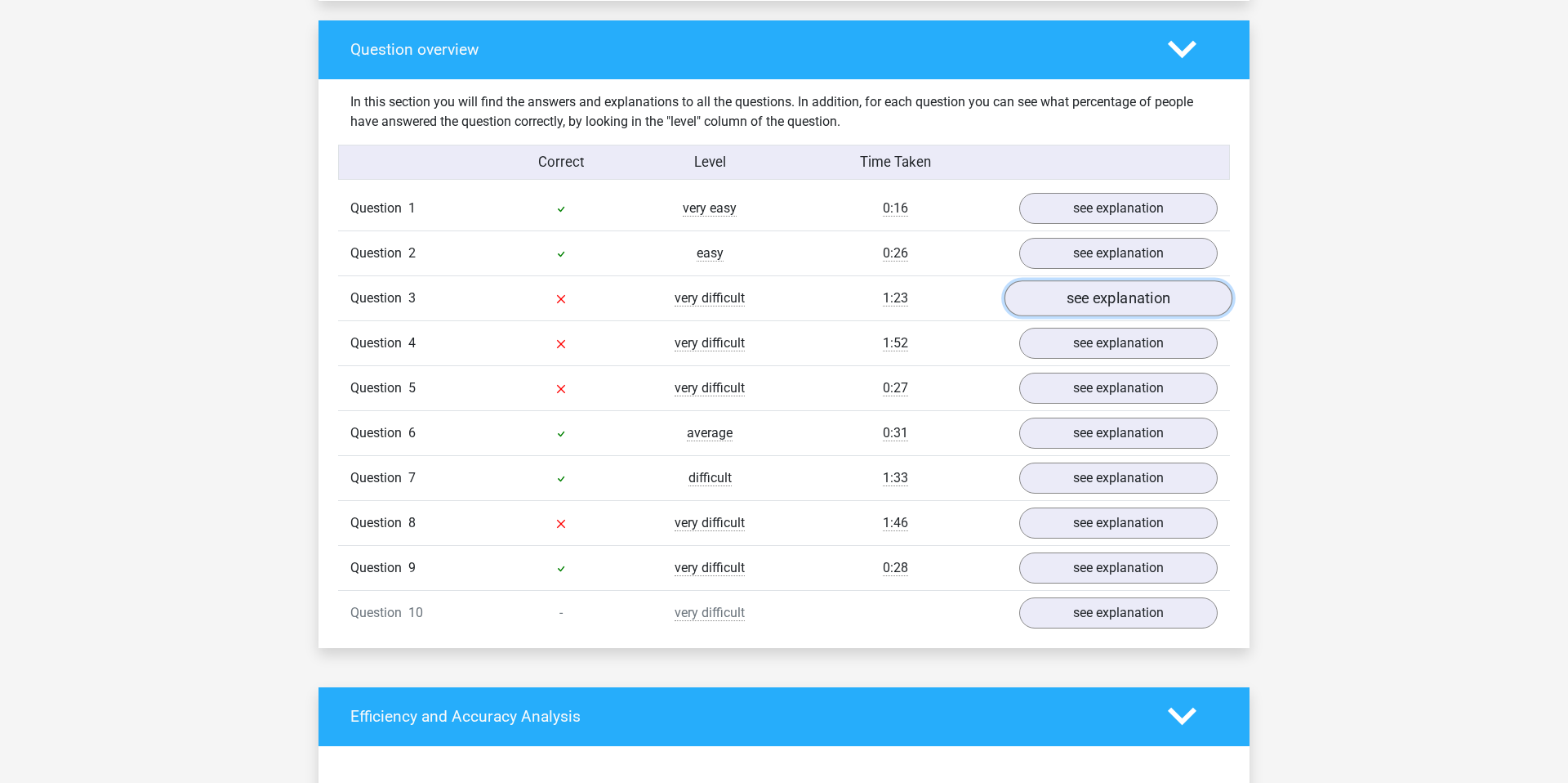
click at [1104, 295] on link "see explanation" at bounding box center [1118, 298] width 228 height 36
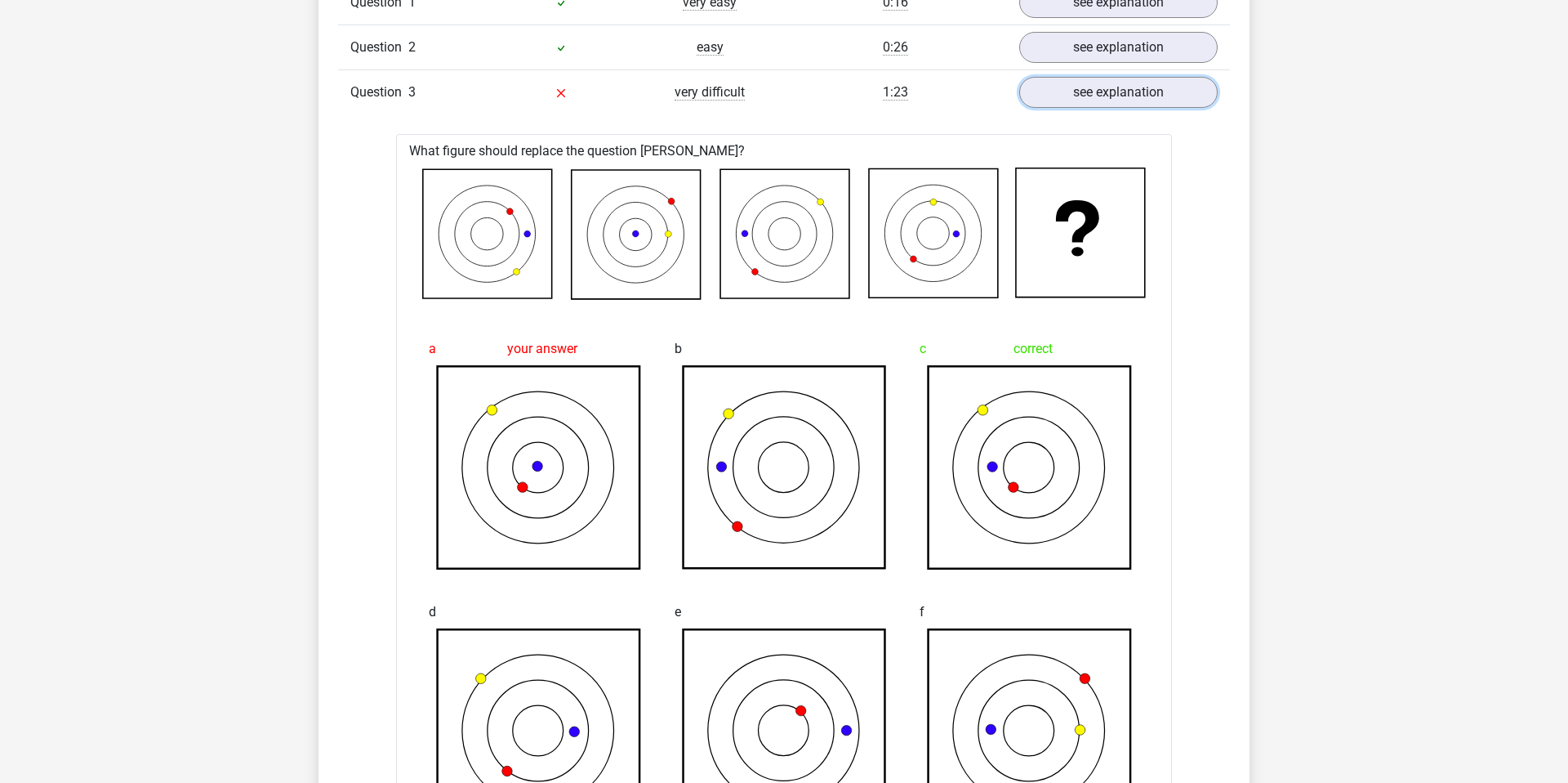
scroll to position [1388, 0]
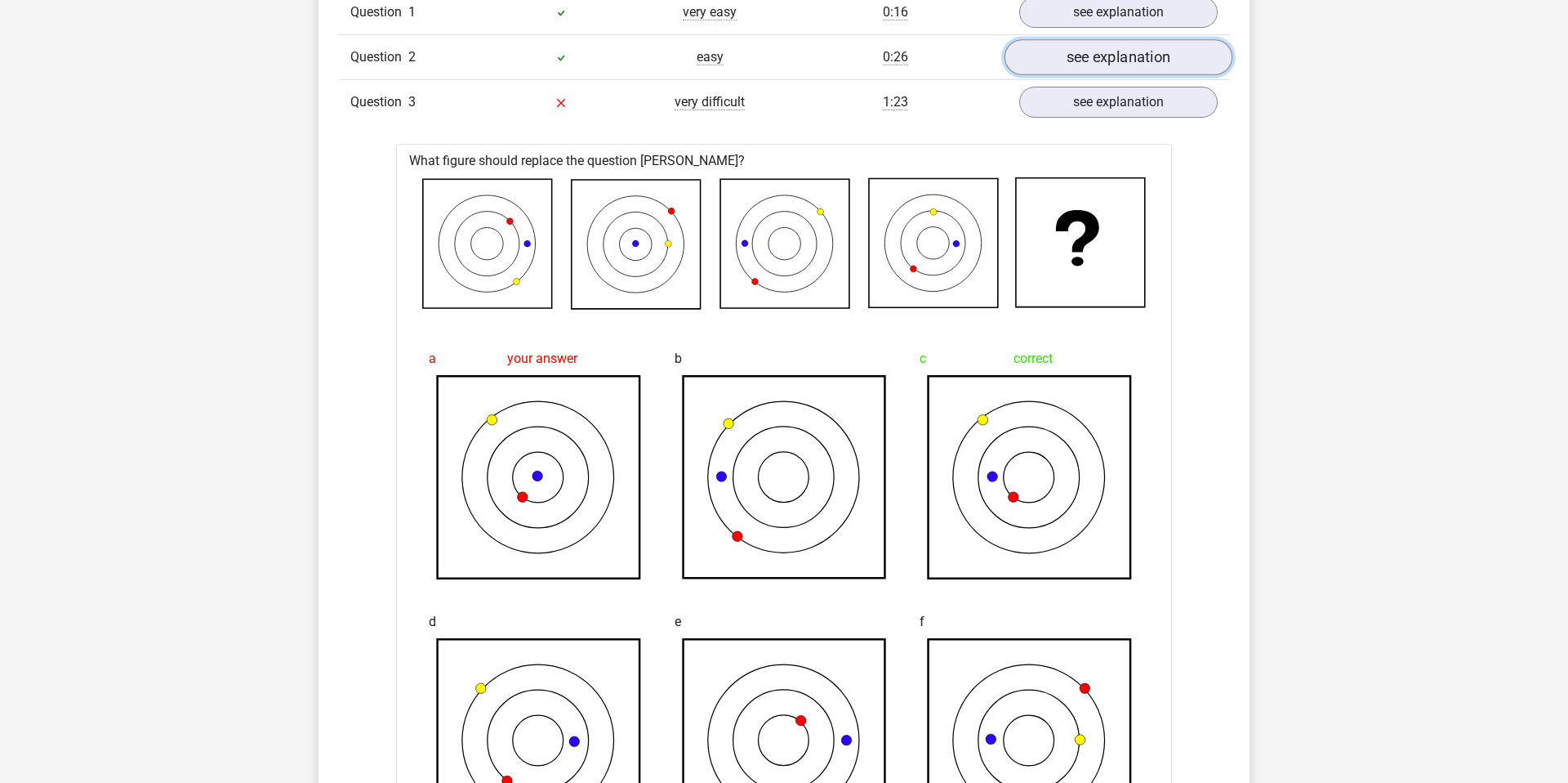
click at [1121, 70] on link "see explanation" at bounding box center [1118, 56] width 228 height 36
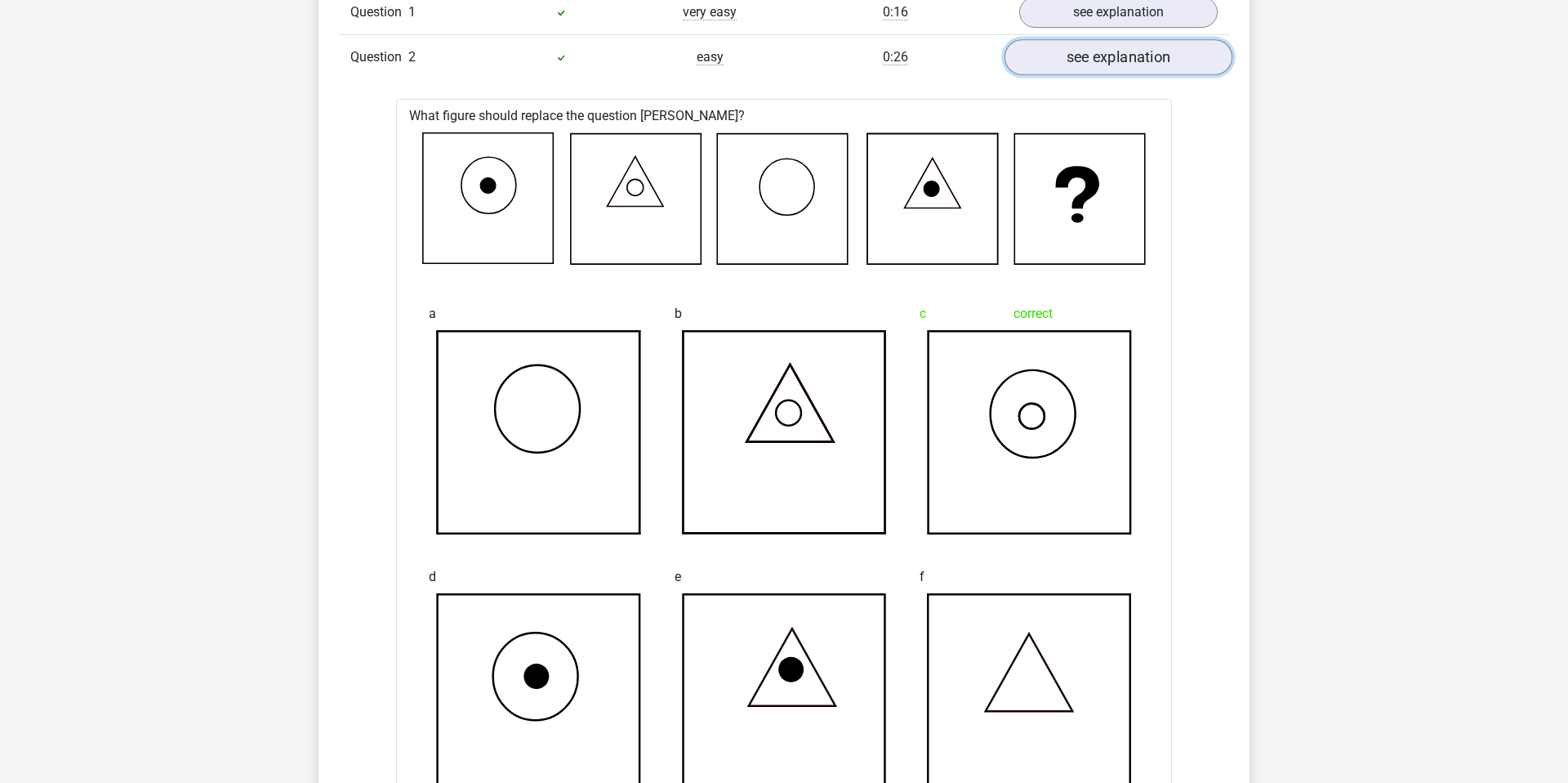
click at [1134, 58] on link "see explanation" at bounding box center [1118, 56] width 228 height 36
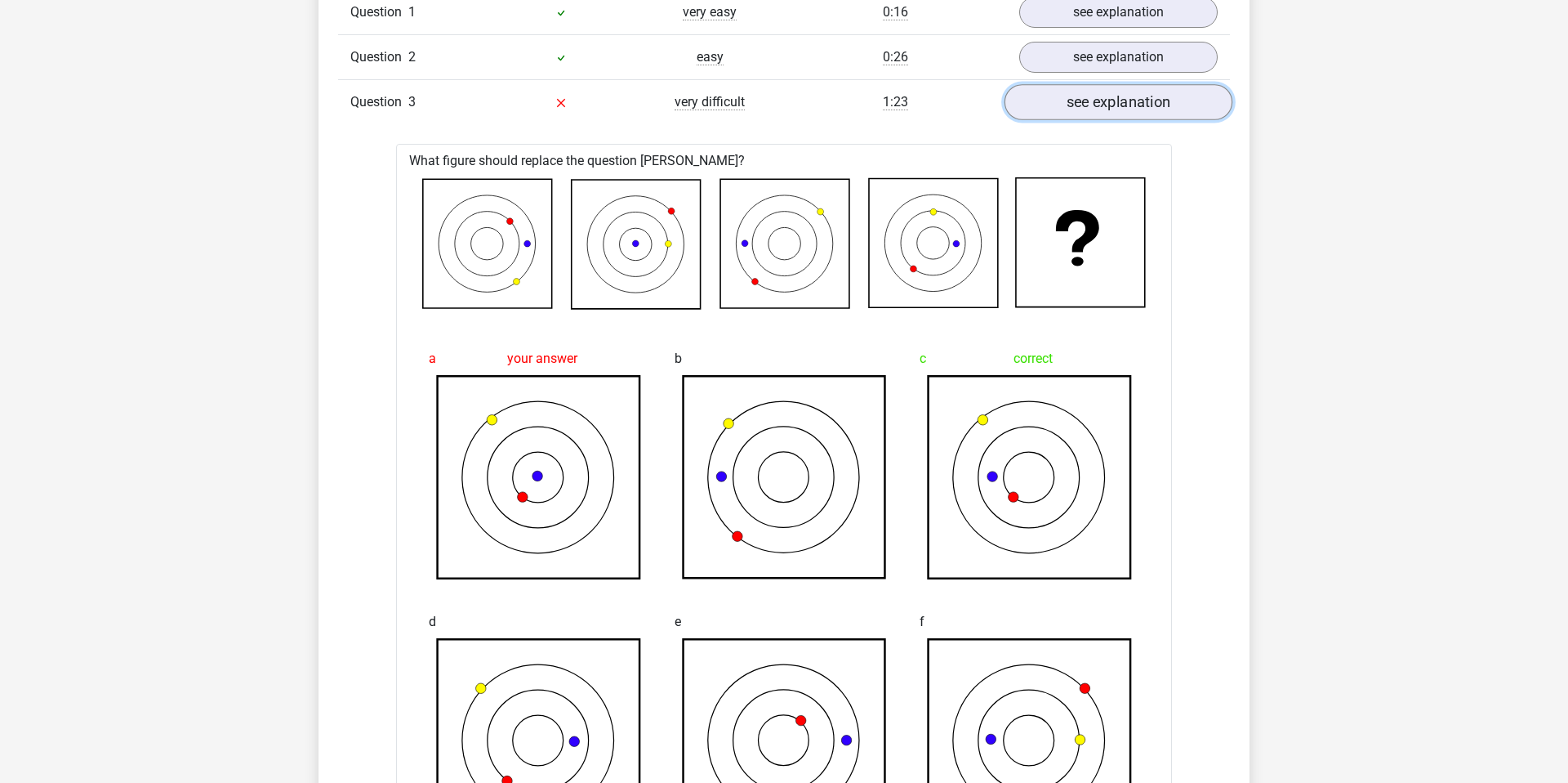
click at [1124, 102] on link "see explanation" at bounding box center [1118, 102] width 228 height 36
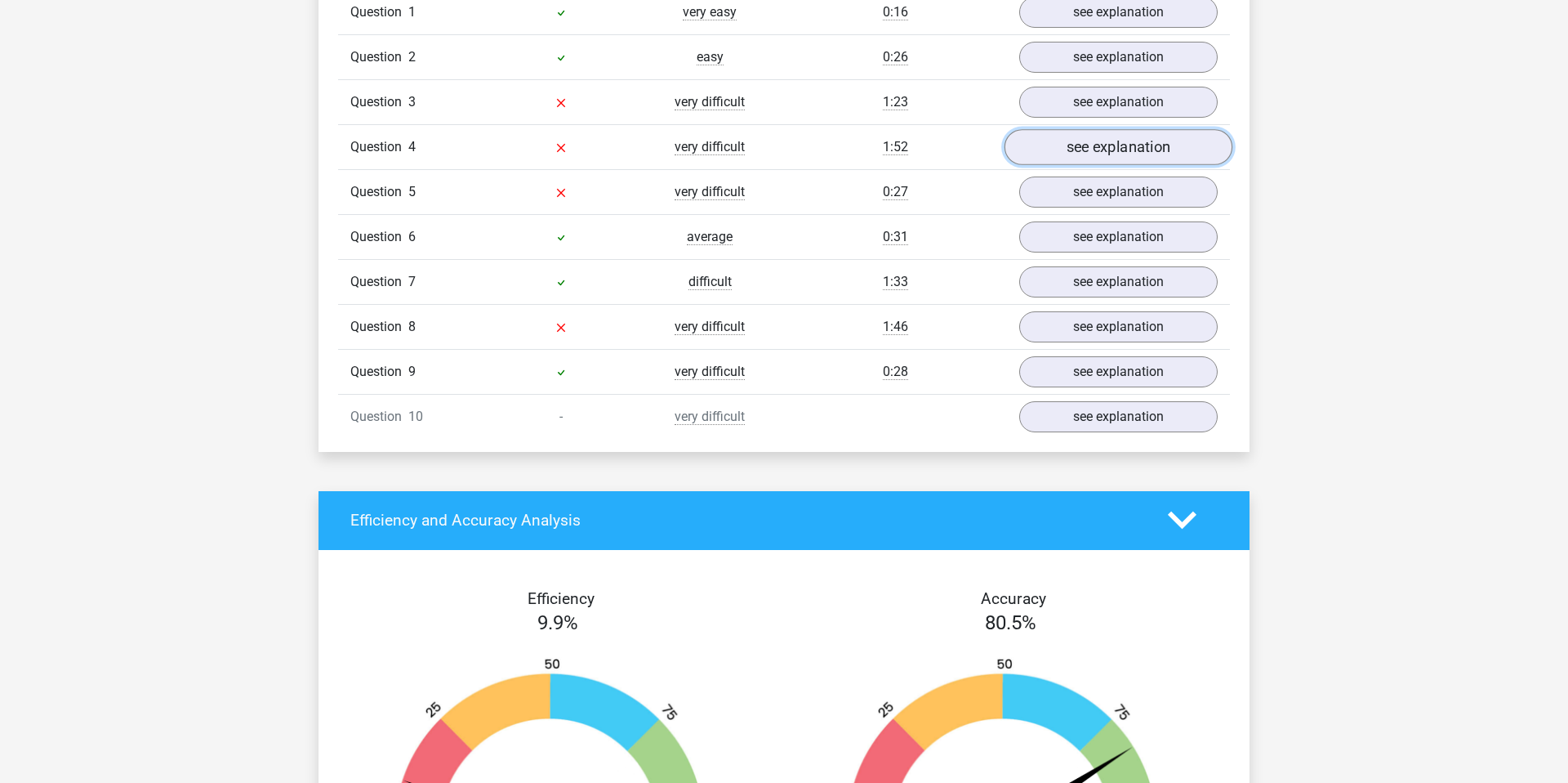
click at [1117, 149] on link "see explanation" at bounding box center [1118, 147] width 228 height 36
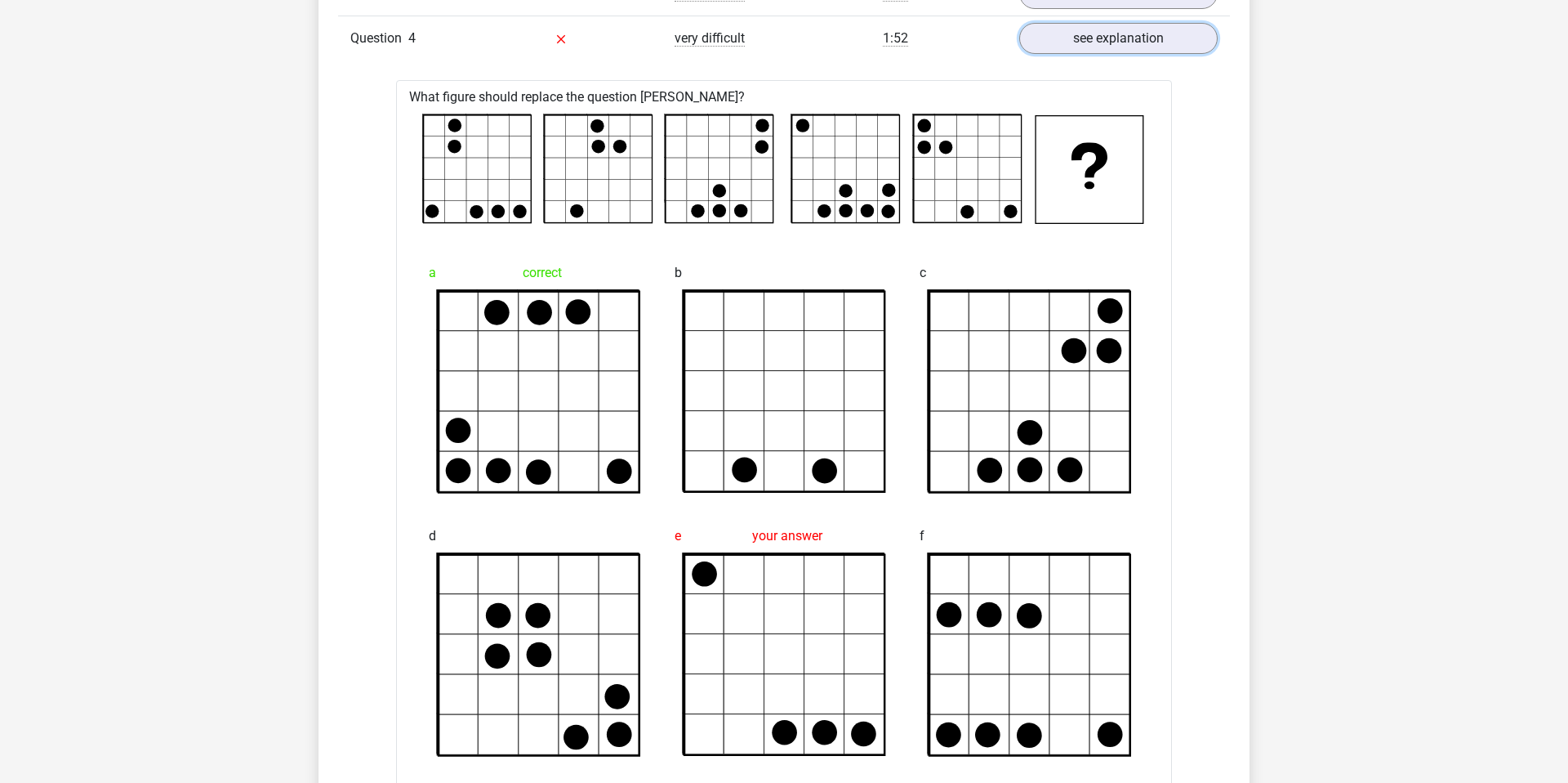
scroll to position [1493, 0]
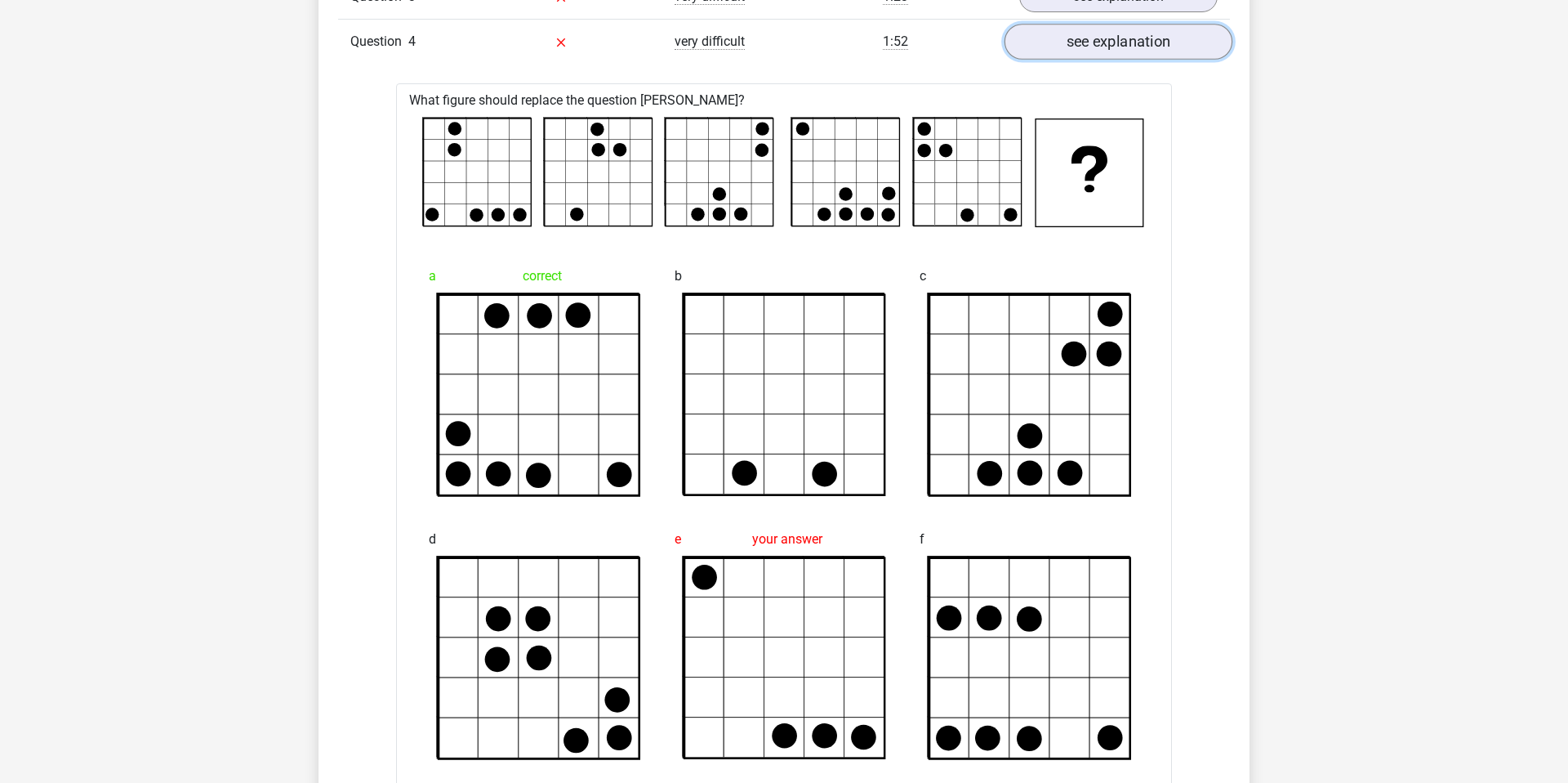
click at [1095, 31] on link "see explanation" at bounding box center [1118, 41] width 228 height 36
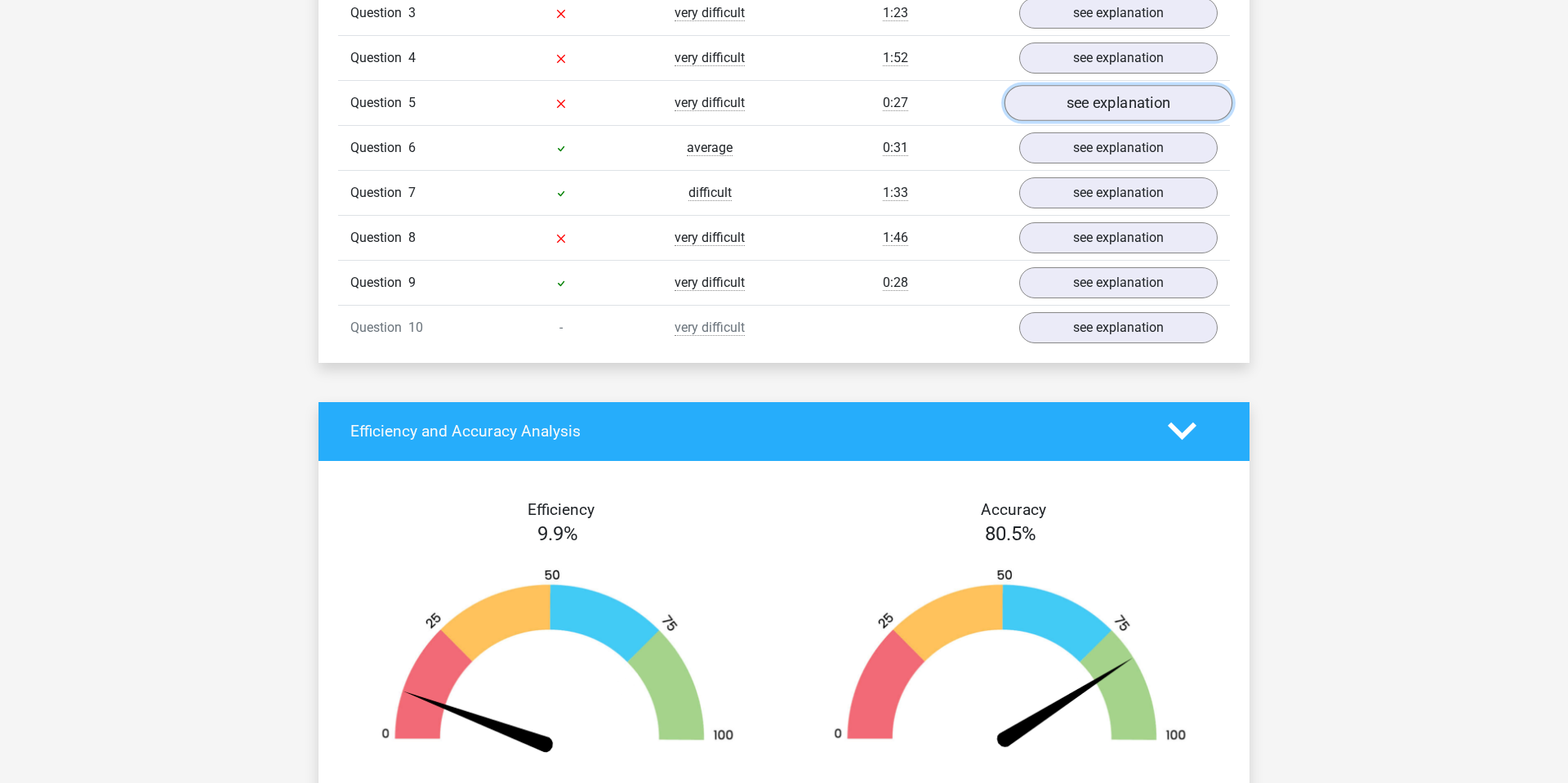
click at [1100, 106] on link "see explanation" at bounding box center [1118, 103] width 228 height 36
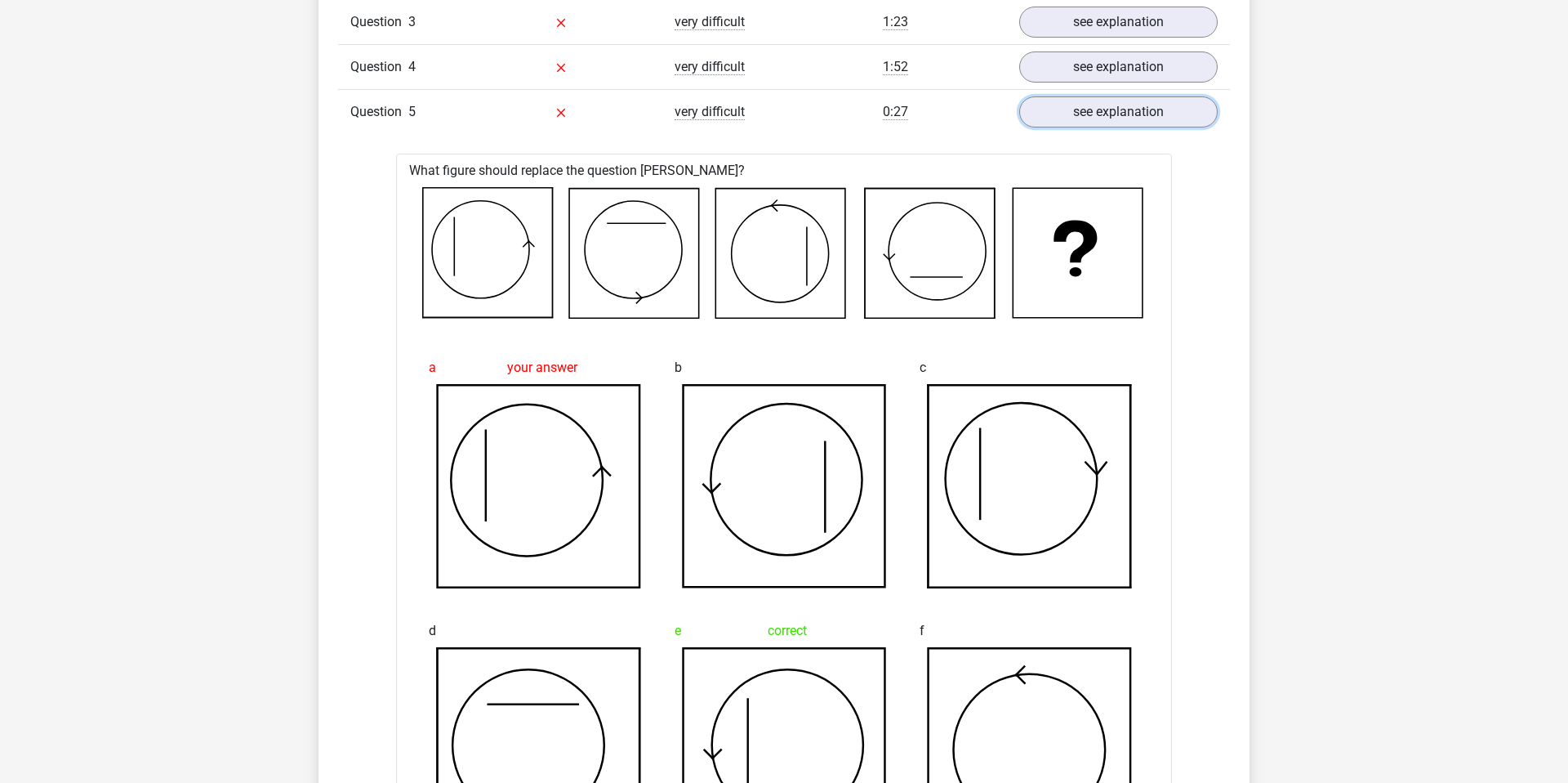
scroll to position [1458, 0]
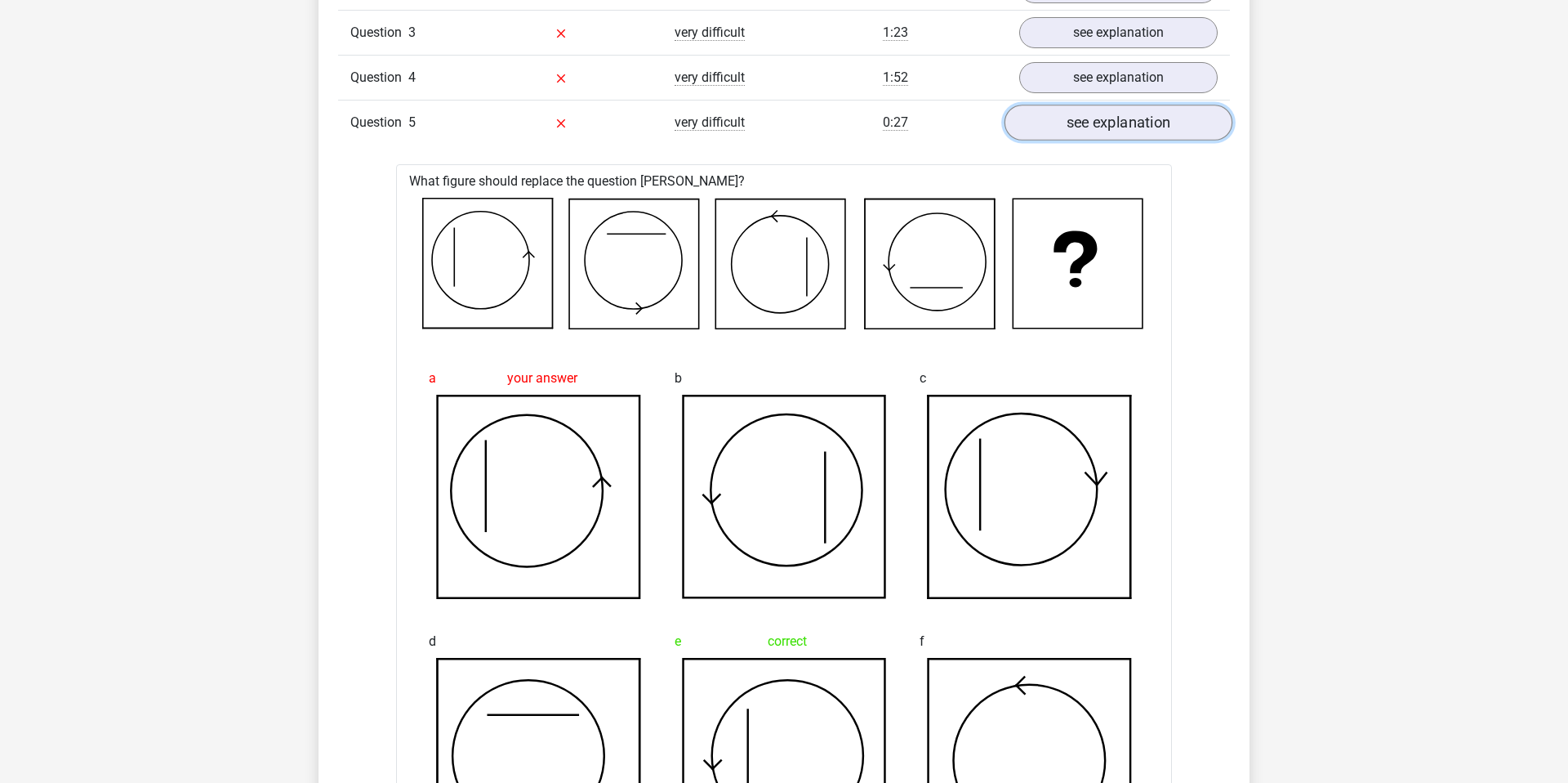
click at [1071, 130] on link "see explanation" at bounding box center [1118, 122] width 228 height 36
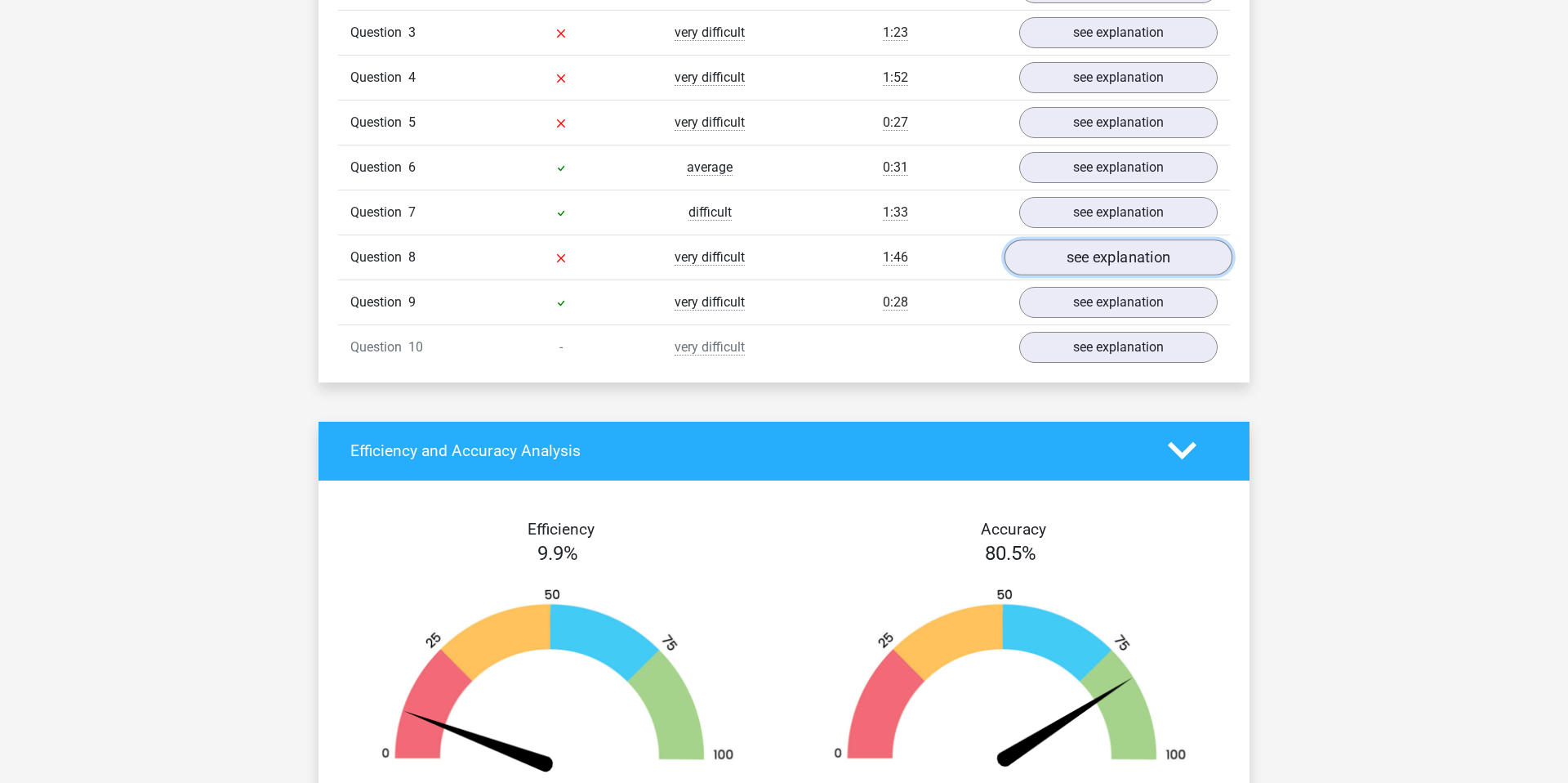
click at [1071, 254] on link "see explanation" at bounding box center [1118, 257] width 228 height 36
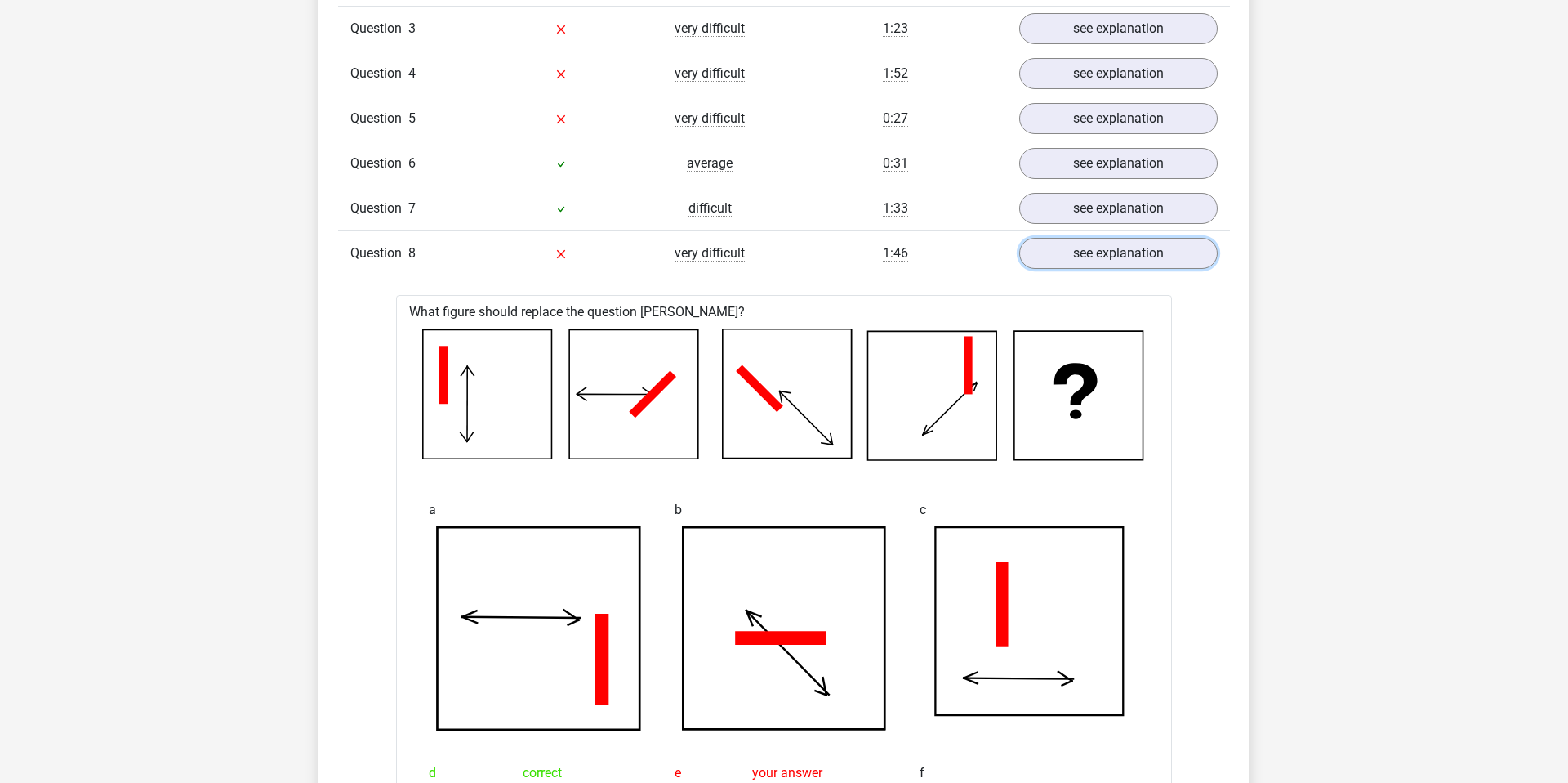
scroll to position [1459, 0]
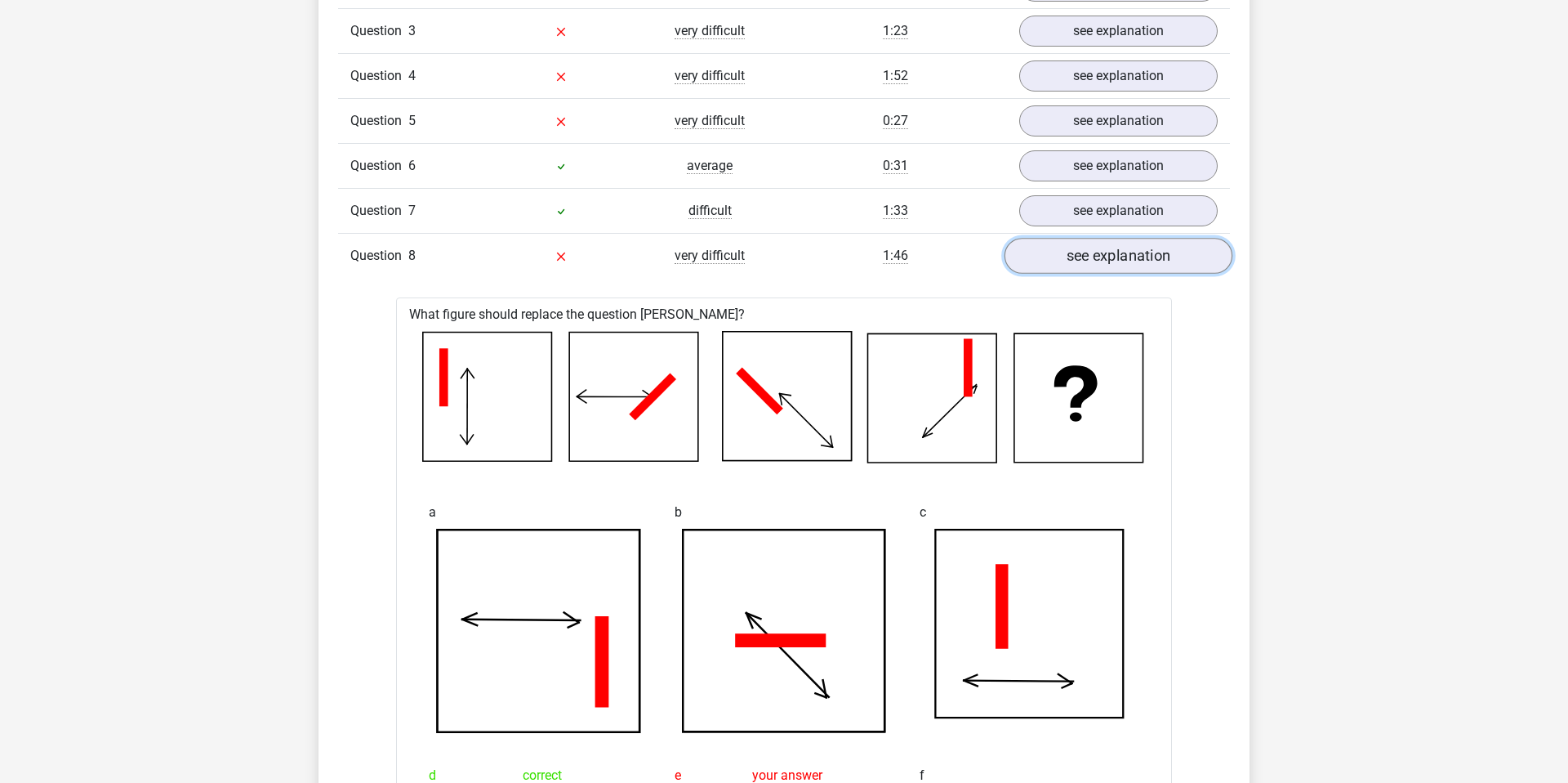
click at [1053, 270] on link "see explanation" at bounding box center [1118, 255] width 228 height 36
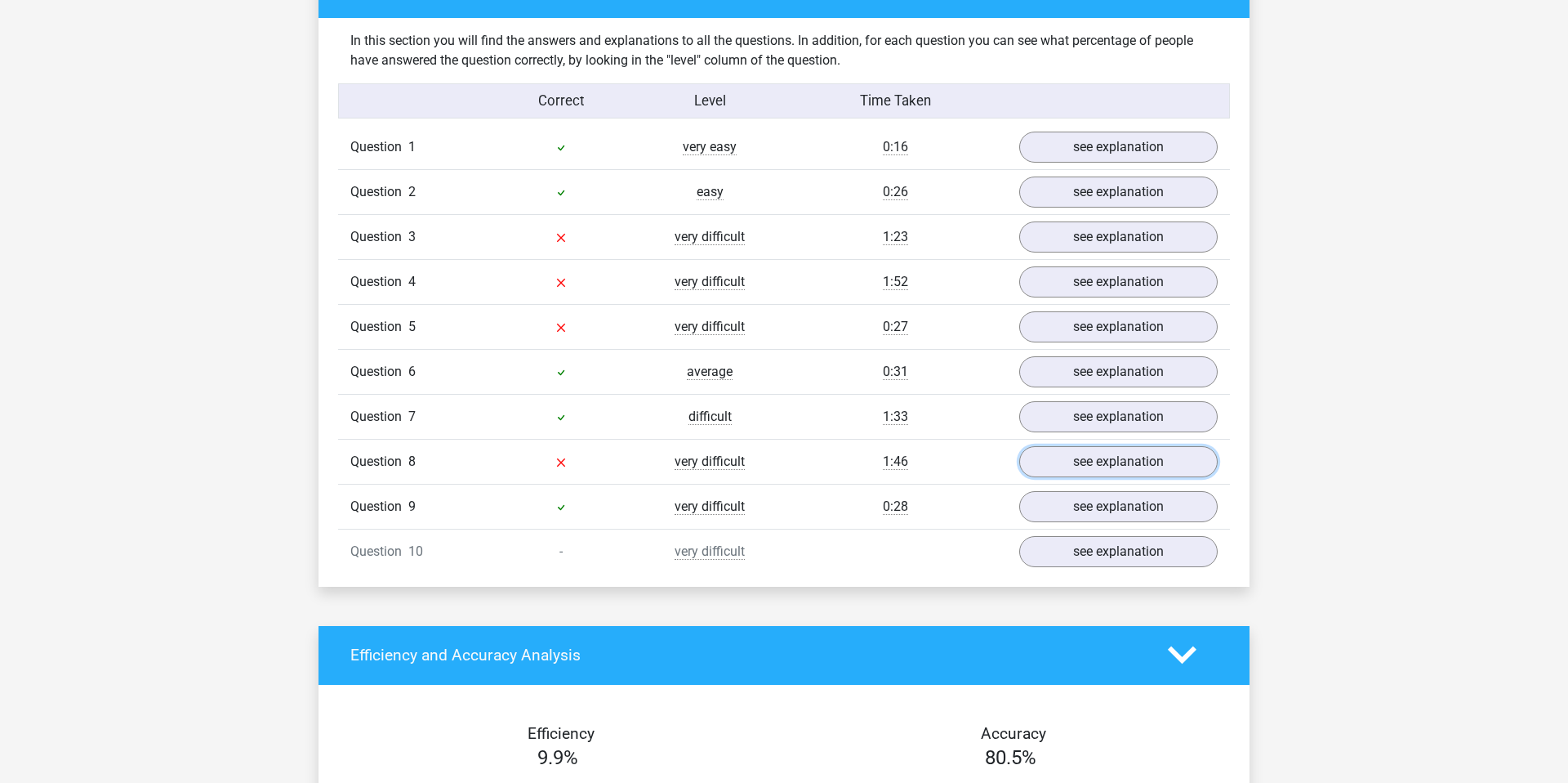
scroll to position [1256, 0]
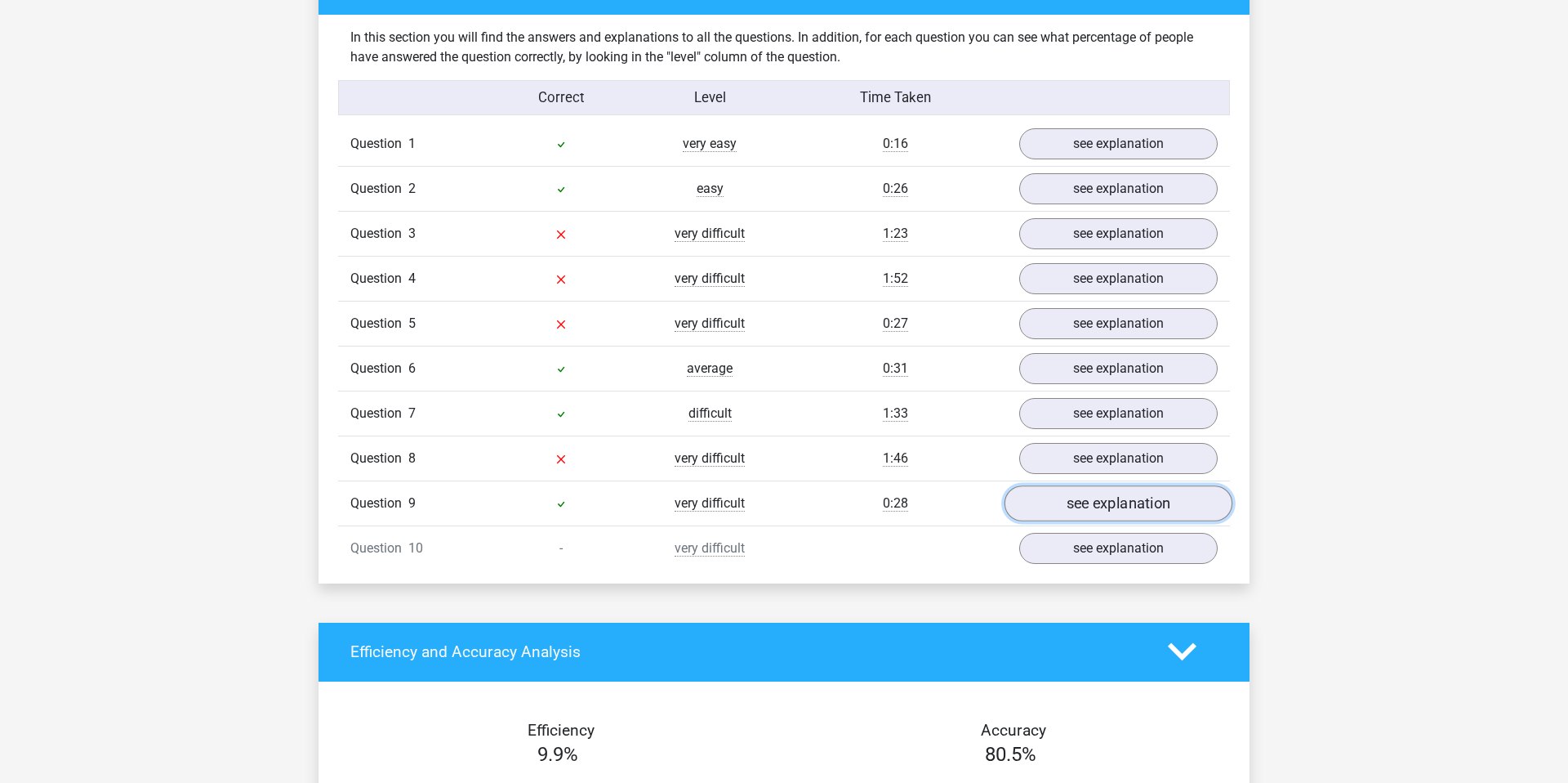
click at [1091, 513] on link "see explanation" at bounding box center [1118, 502] width 228 height 36
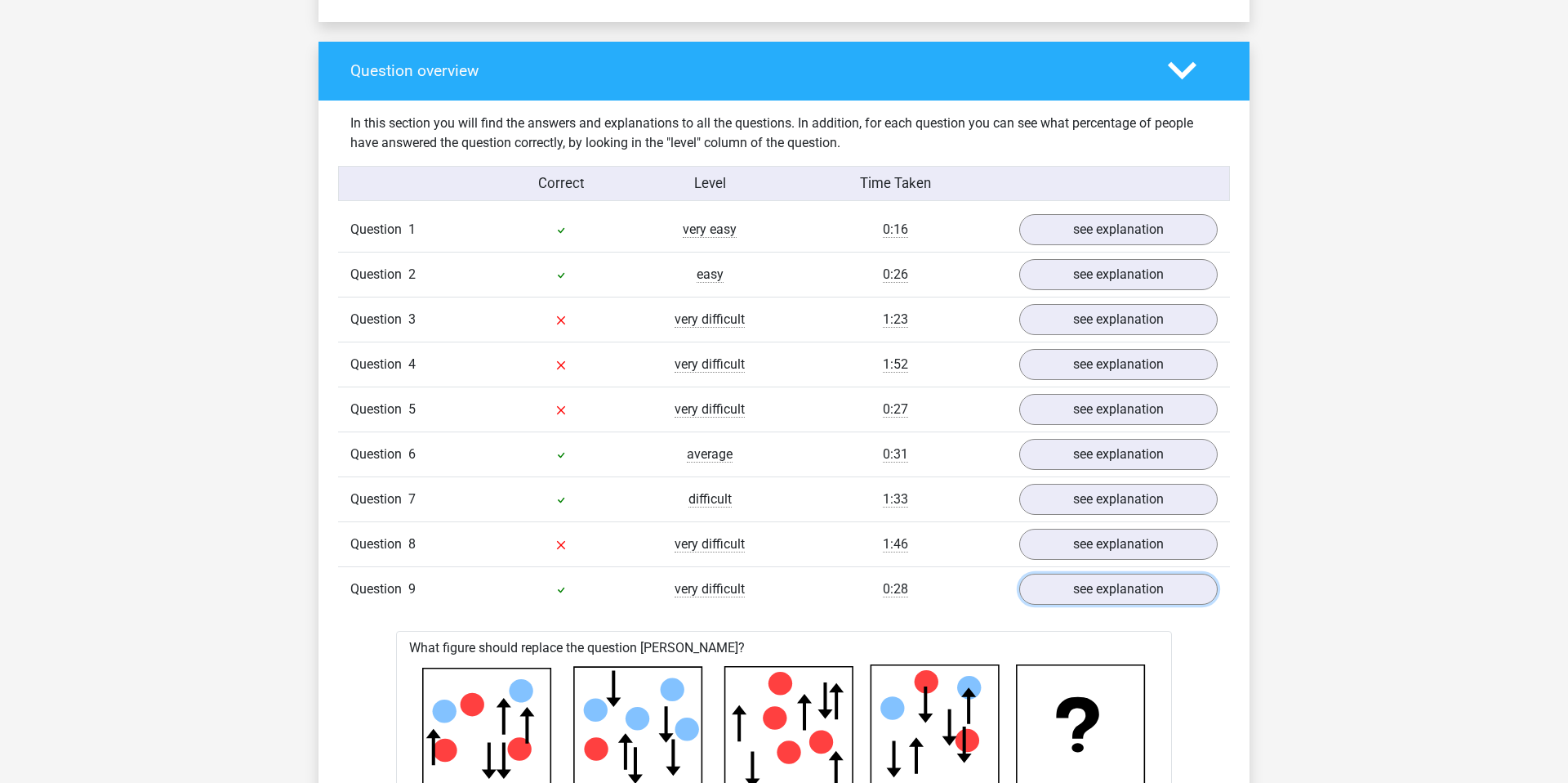
scroll to position [1171, 0]
click at [1148, 584] on link "see explanation" at bounding box center [1118, 588] width 228 height 36
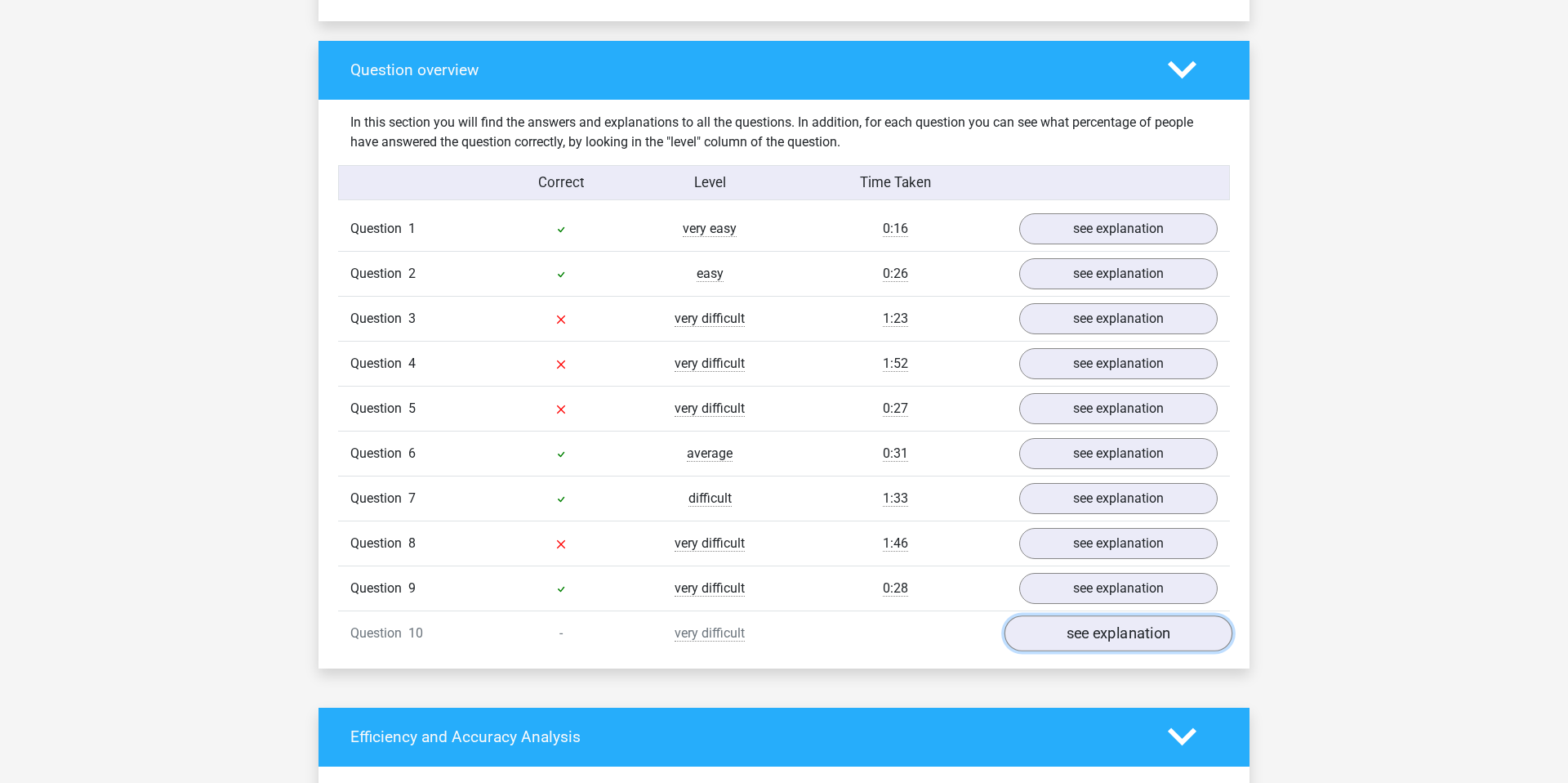
click at [1112, 647] on link "see explanation" at bounding box center [1118, 632] width 228 height 36
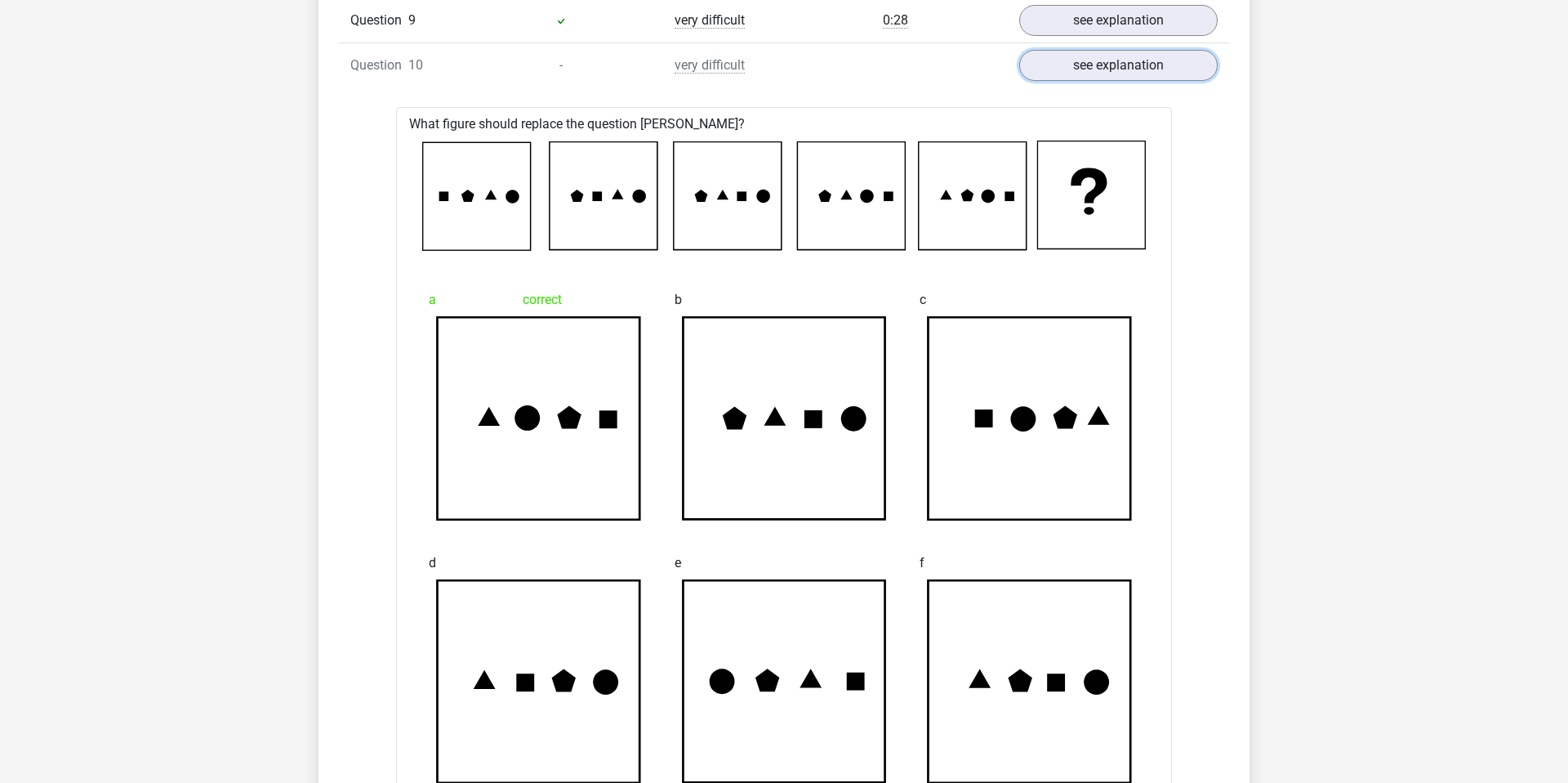
scroll to position [1751, 0]
